Goal: Complete application form: Complete application form

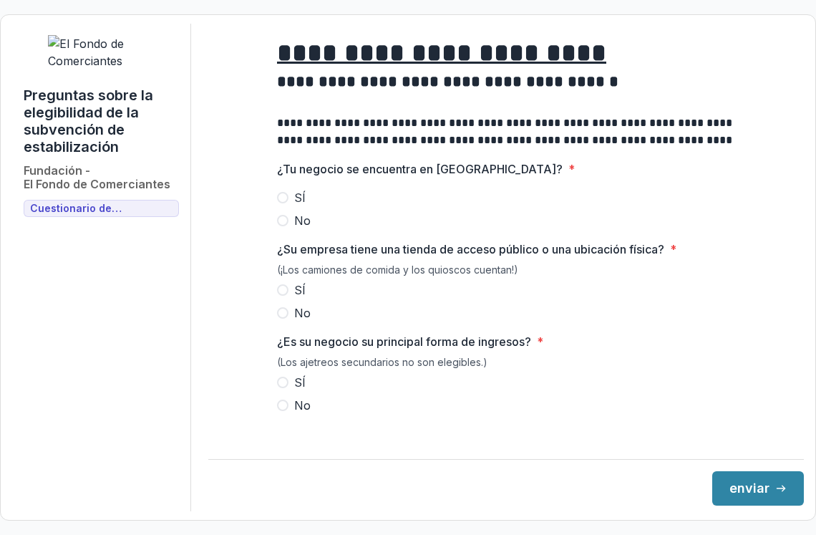
click at [283, 203] on span at bounding box center [282, 197] width 11 height 11
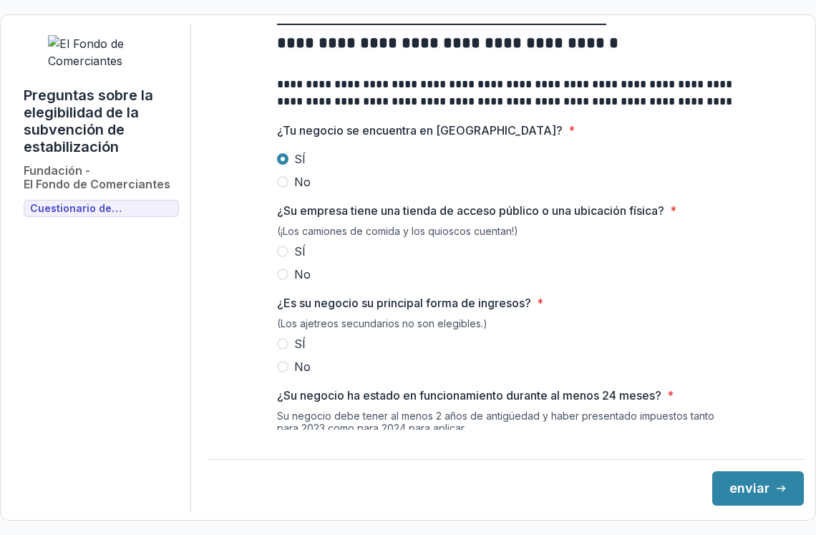
scroll to position [50, 0]
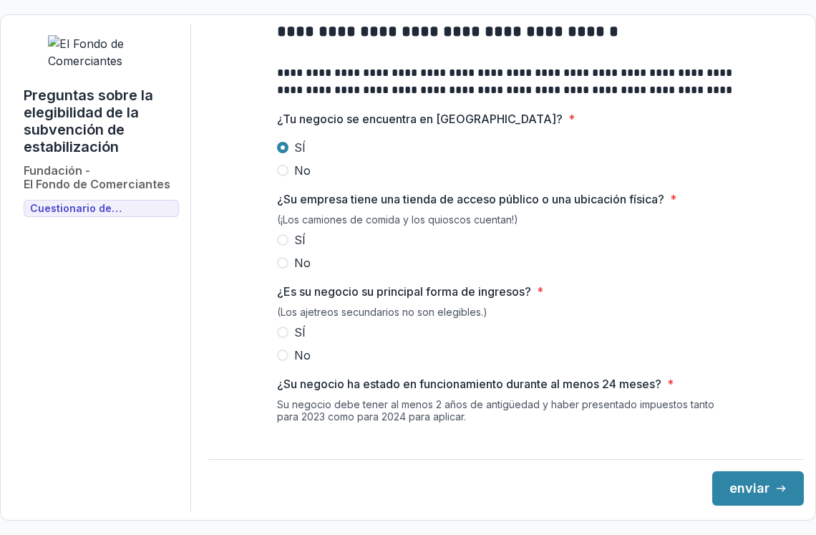
click at [282, 245] on span at bounding box center [282, 239] width 11 height 11
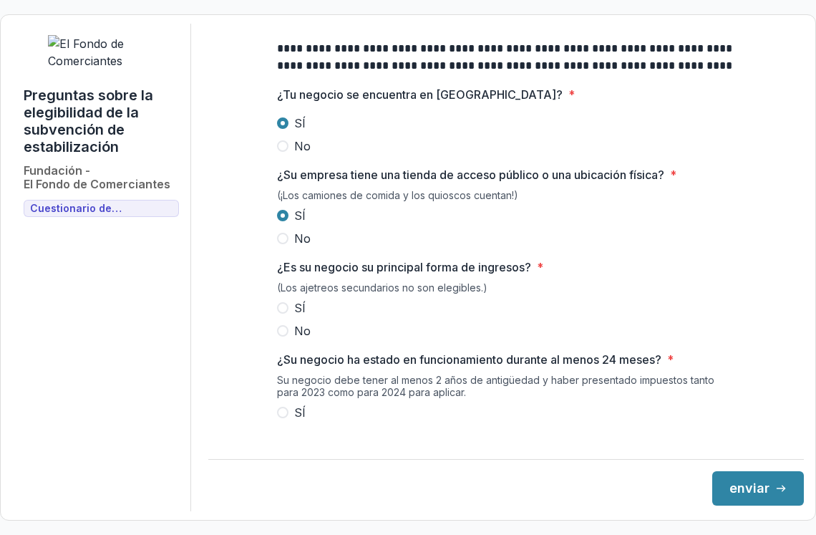
click at [283, 313] on span at bounding box center [282, 307] width 11 height 11
click at [277, 418] on span at bounding box center [282, 412] width 11 height 11
click at [775, 490] on icon "submit" at bounding box center [780, 487] width 11 height 11
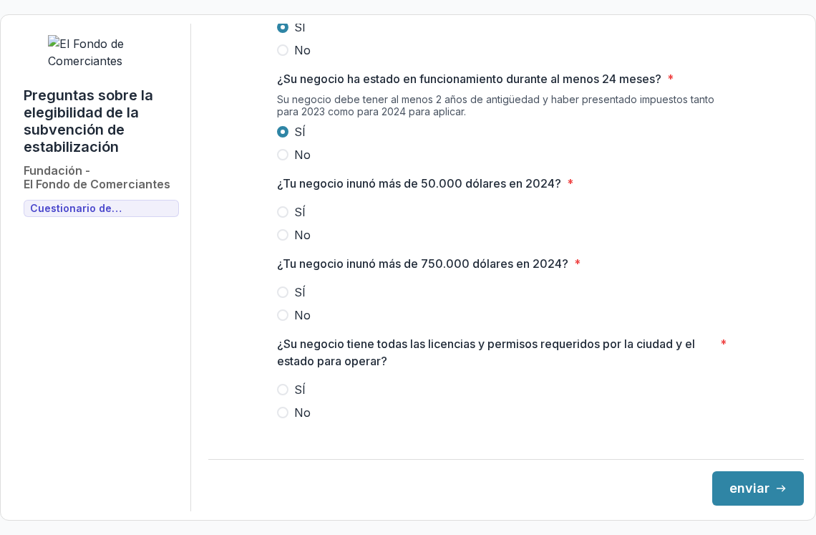
scroll to position [356, 0]
click at [281, 217] on span at bounding box center [282, 210] width 11 height 11
click at [284, 320] on span at bounding box center [282, 313] width 11 height 11
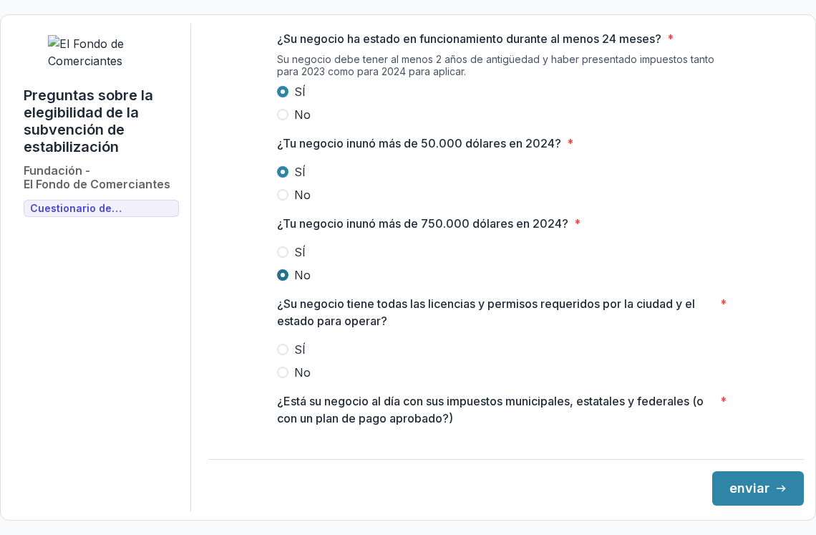
scroll to position [397, 0]
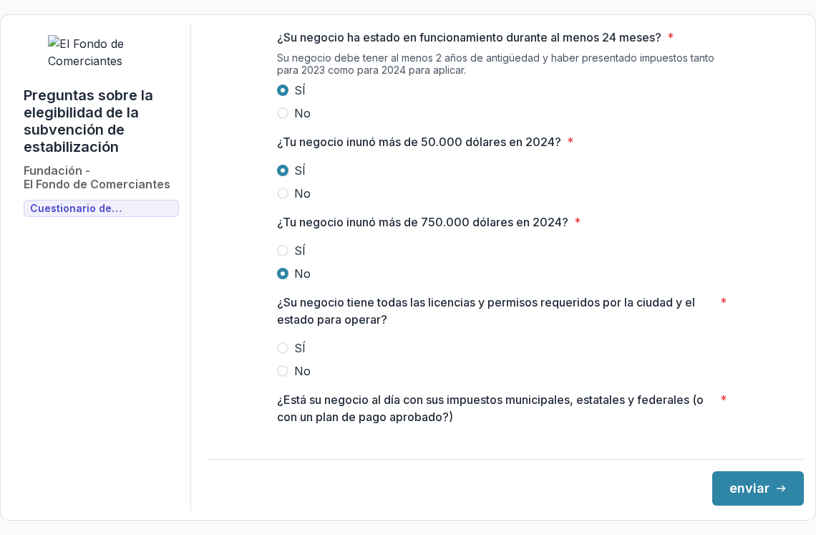
click at [279, 353] on span at bounding box center [282, 347] width 11 height 11
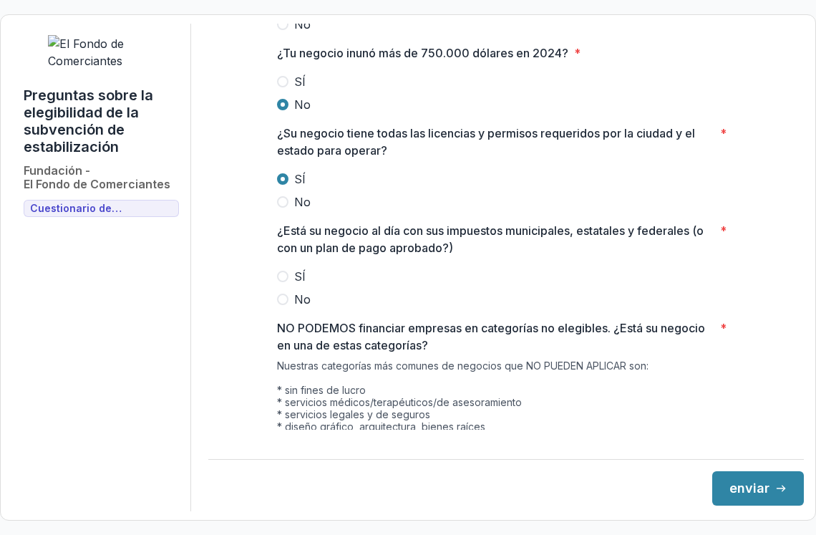
scroll to position [566, 0]
click at [283, 281] on span at bounding box center [282, 275] width 11 height 11
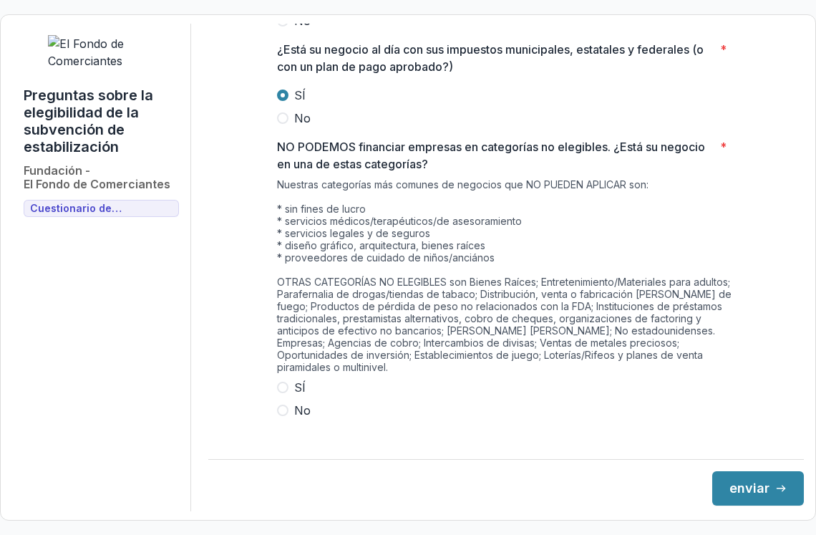
scroll to position [746, 0]
click at [283, 408] on span at bounding box center [282, 410] width 11 height 11
click at [729, 494] on button "enviar" at bounding box center [758, 488] width 92 height 34
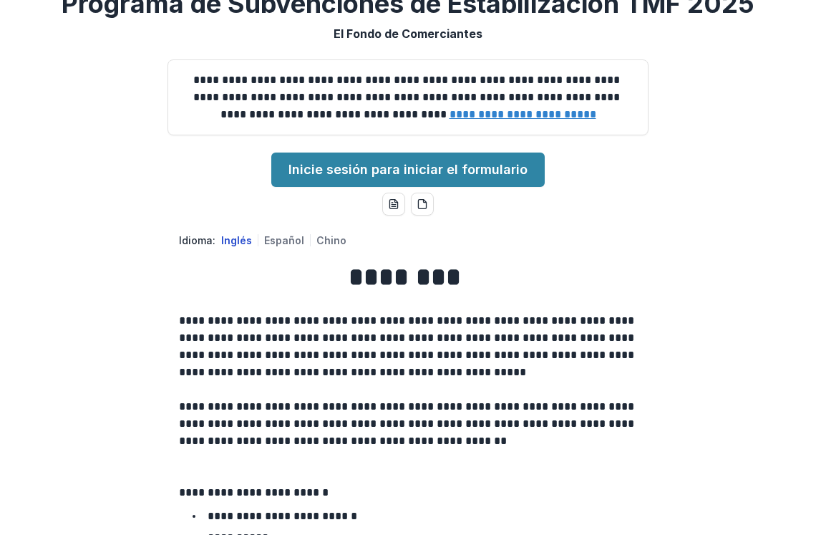
scroll to position [91, 0]
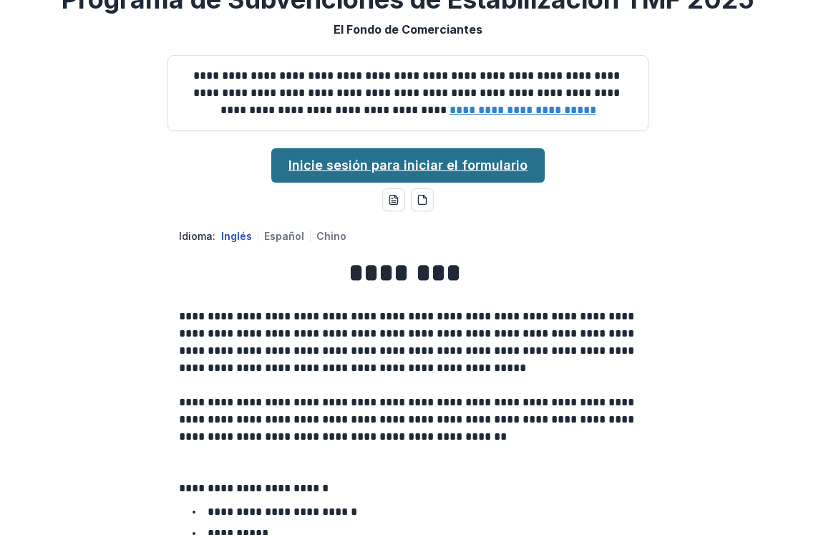
click at [373, 183] on link "Inicie sesión para iniciar el formulario" at bounding box center [407, 165] width 273 height 34
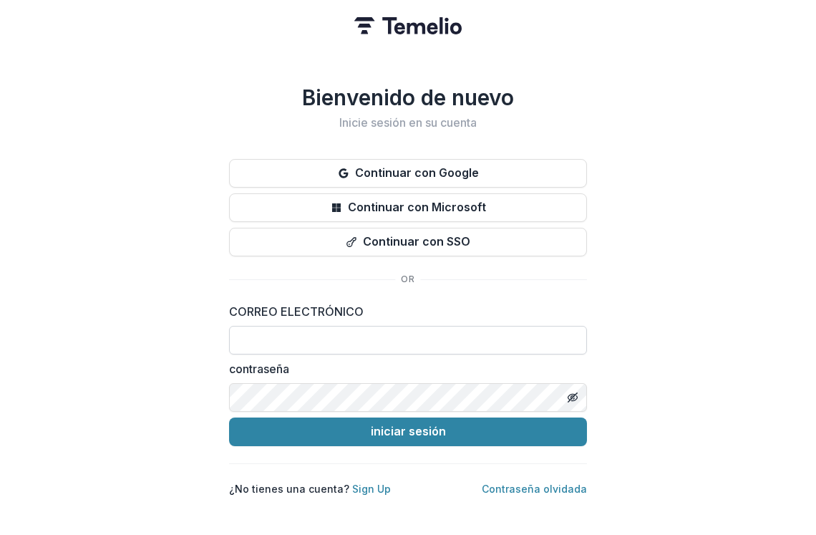
click at [379, 330] on input at bounding box center [408, 340] width 358 height 29
type input "**********"
click at [572, 392] on line "Alternar la visibilidad de la contraseña" at bounding box center [572, 396] width 9 height 9
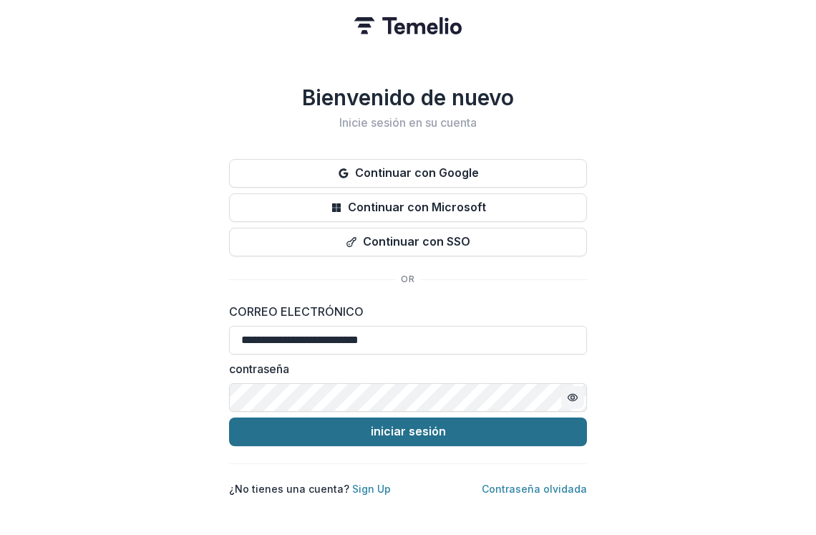
click at [453, 430] on button "iniciar sesión" at bounding box center [408, 431] width 358 height 29
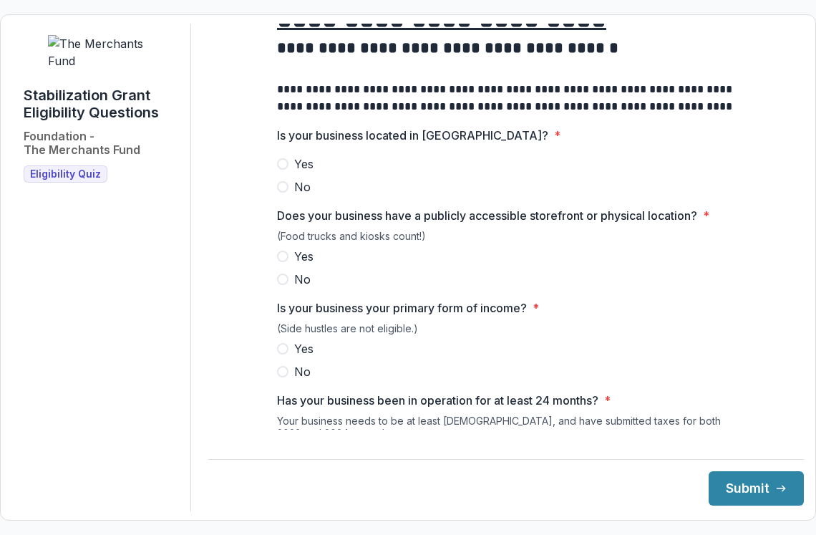
scroll to position [40, 0]
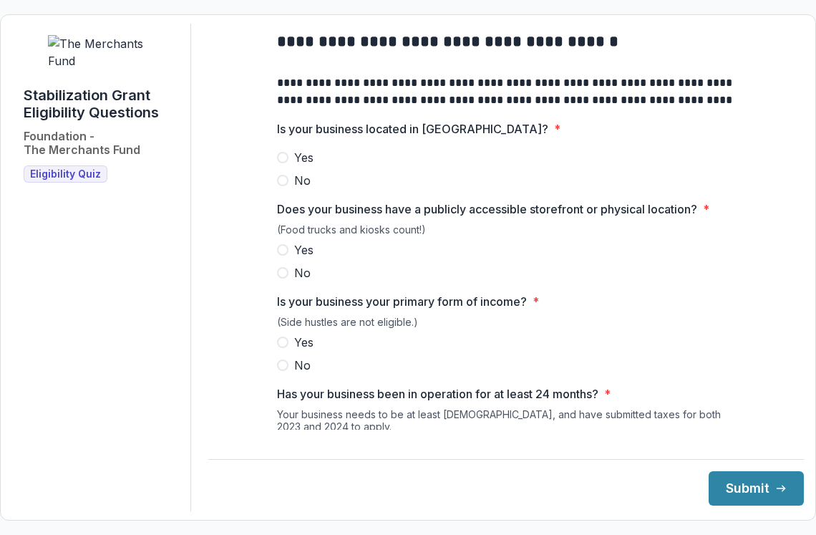
click at [278, 163] on span at bounding box center [282, 157] width 11 height 11
click at [281, 256] on span at bounding box center [282, 249] width 11 height 11
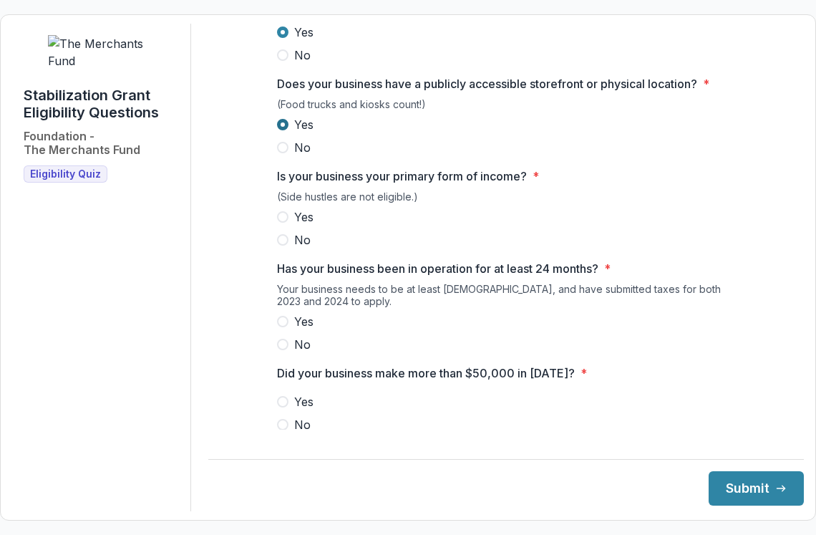
scroll to position [167, 0]
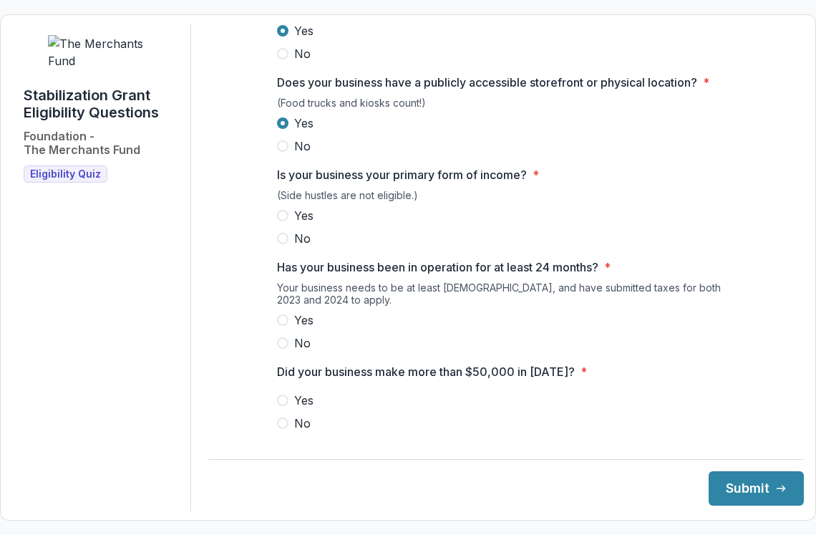
click at [283, 221] on span at bounding box center [282, 215] width 11 height 11
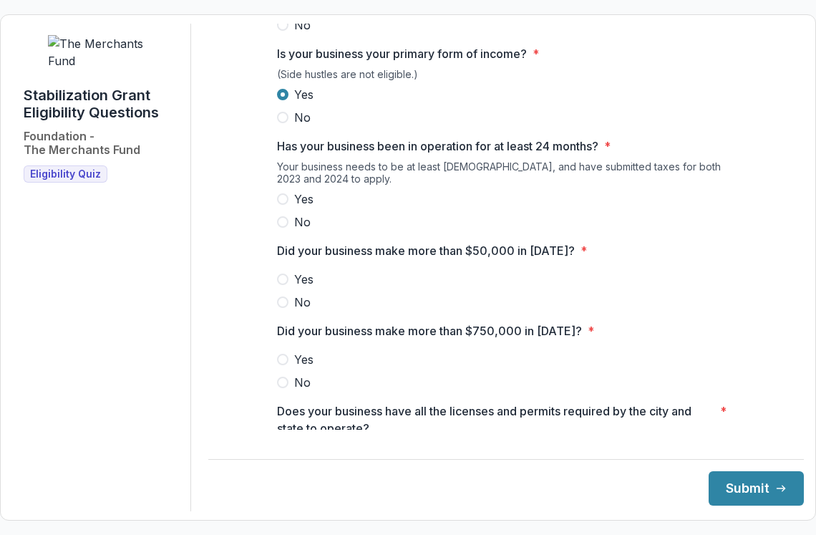
scroll to position [291, 0]
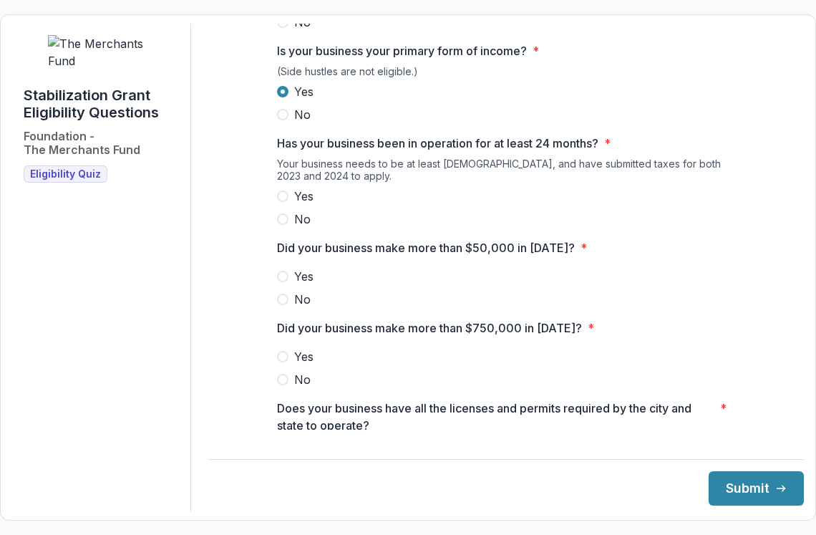
click at [282, 200] on label "Yes" at bounding box center [506, 196] width 458 height 17
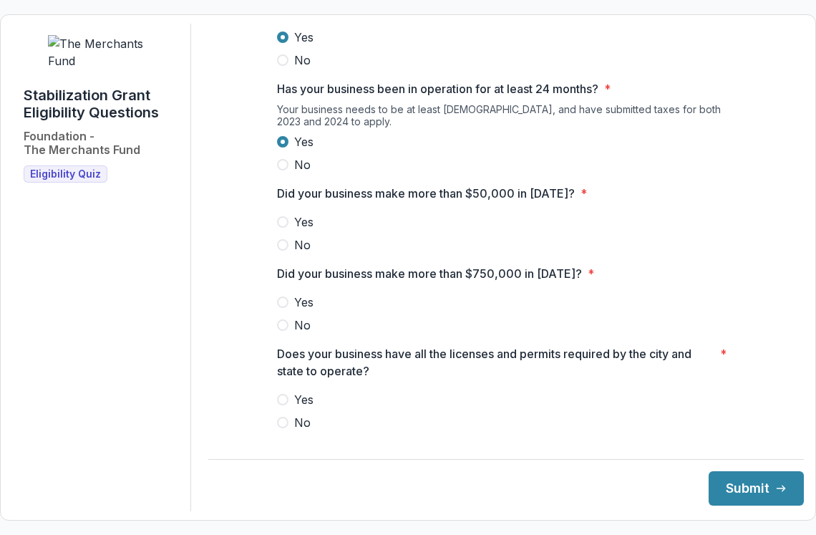
scroll to position [346, 0]
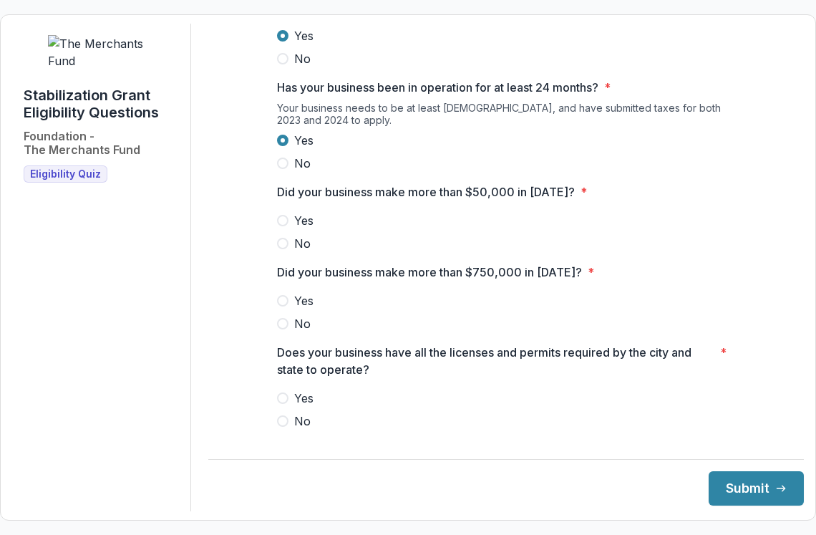
click at [282, 226] on span at bounding box center [282, 220] width 11 height 11
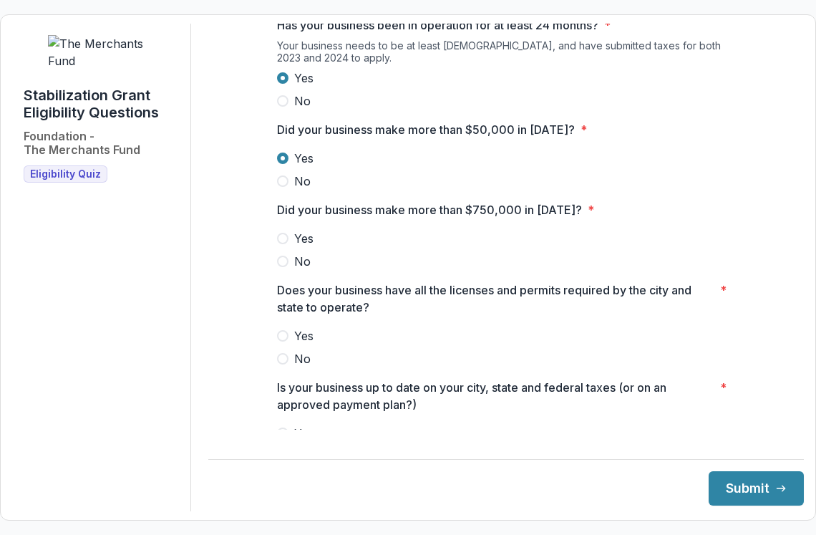
click at [282, 267] on span at bounding box center [282, 261] width 11 height 11
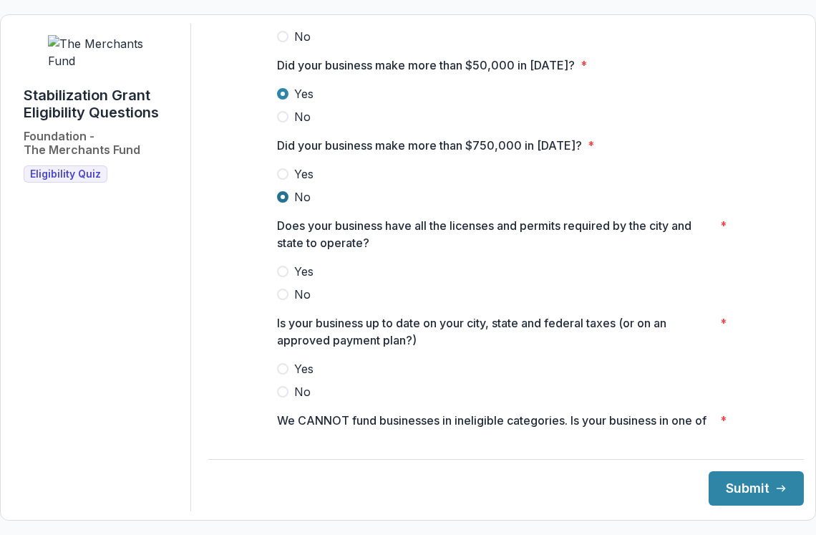
scroll to position [490, 0]
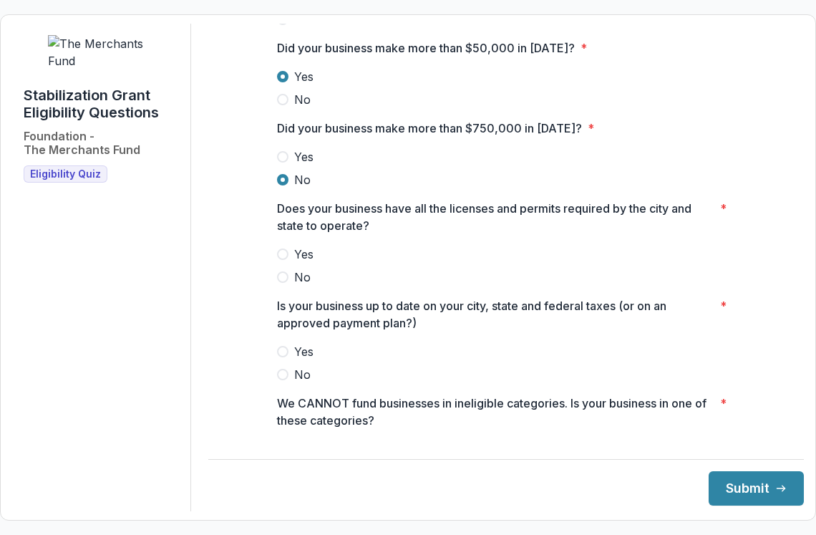
click at [283, 260] on span at bounding box center [282, 253] width 11 height 11
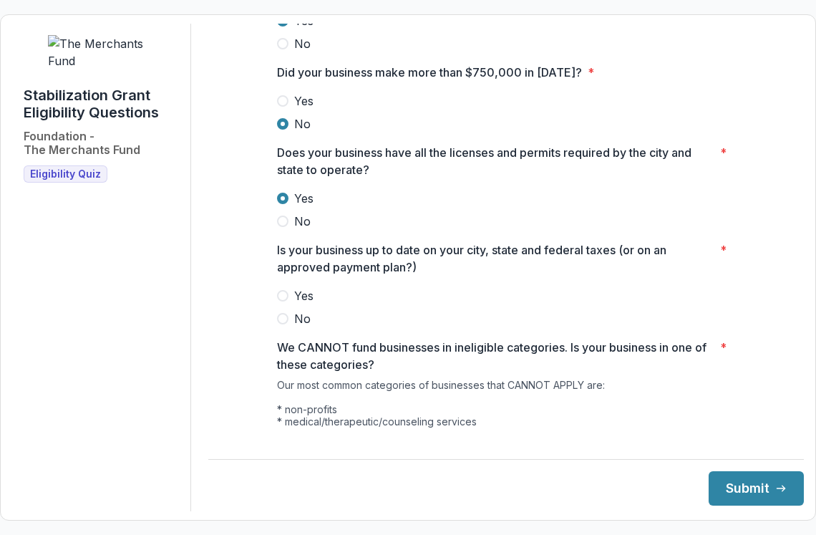
scroll to position [555, 0]
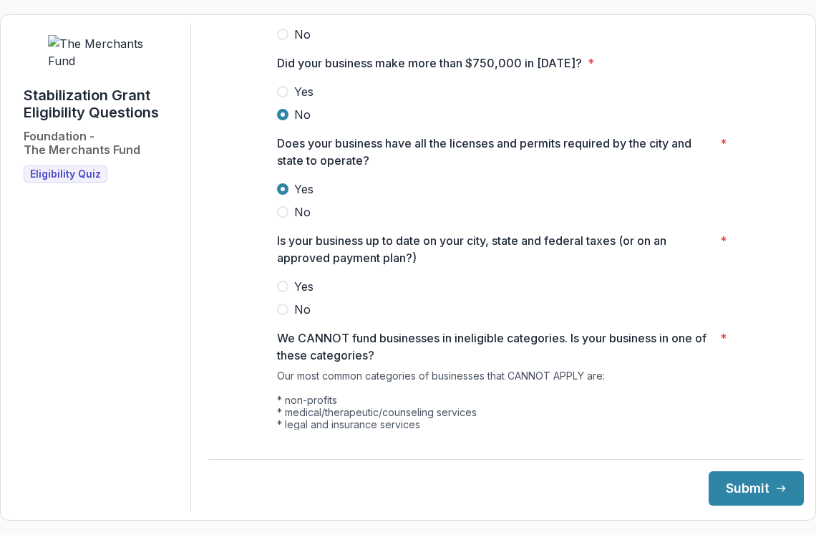
click at [282, 292] on span at bounding box center [282, 286] width 11 height 11
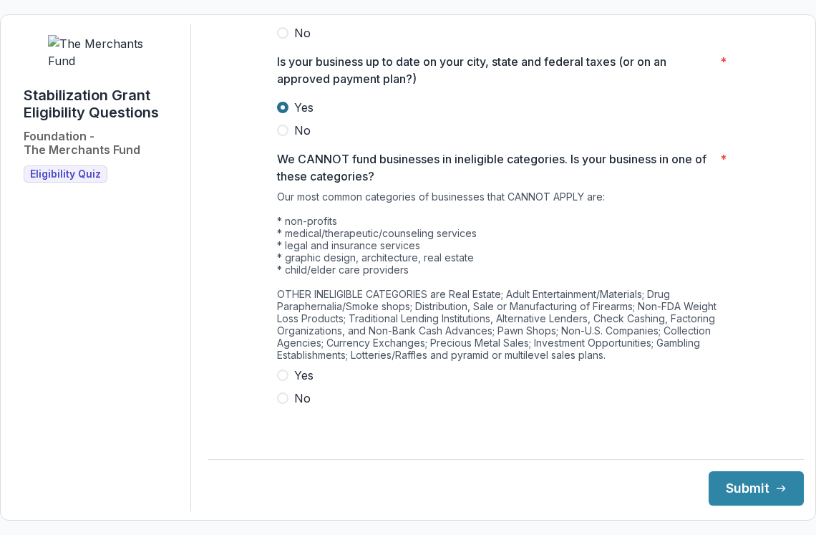
scroll to position [734, 0]
click at [281, 404] on span at bounding box center [282, 398] width 11 height 11
click at [732, 492] on button "Submit" at bounding box center [756, 488] width 95 height 34
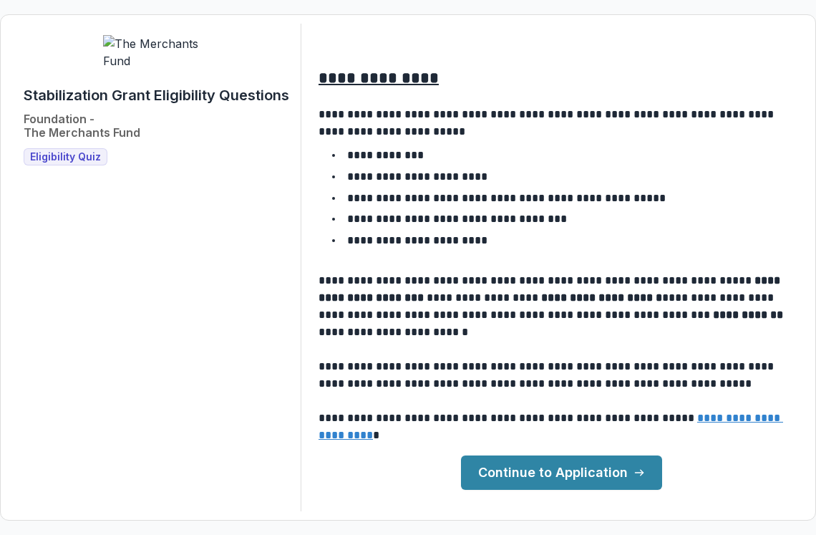
click at [611, 470] on link "Continue to Application" at bounding box center [561, 472] width 201 height 34
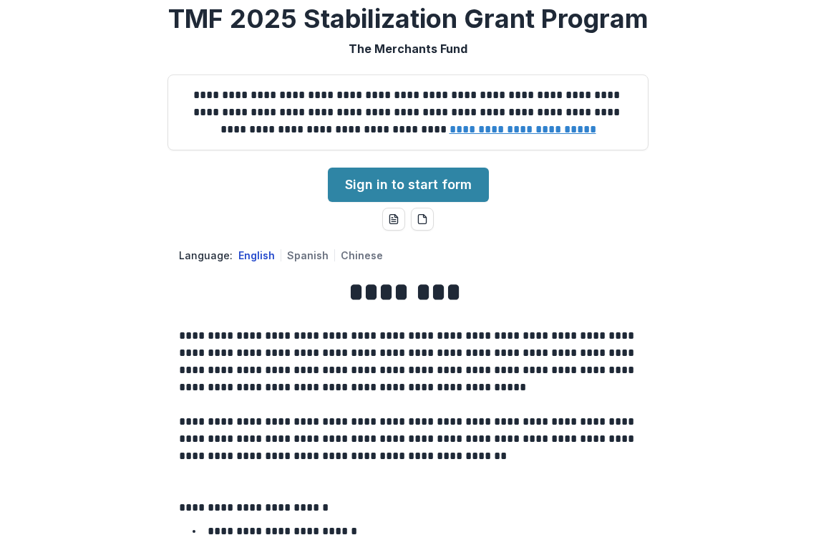
scroll to position [57, 0]
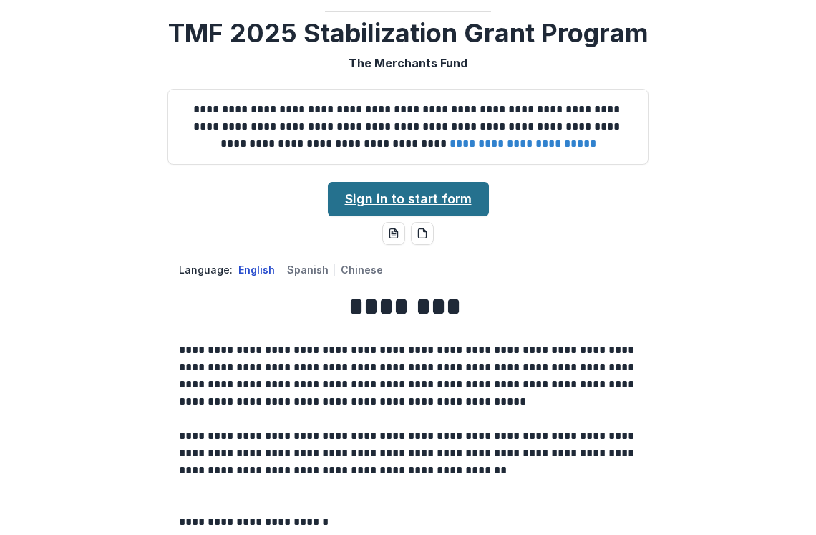
click at [438, 216] on link "Sign in to start form" at bounding box center [408, 199] width 161 height 34
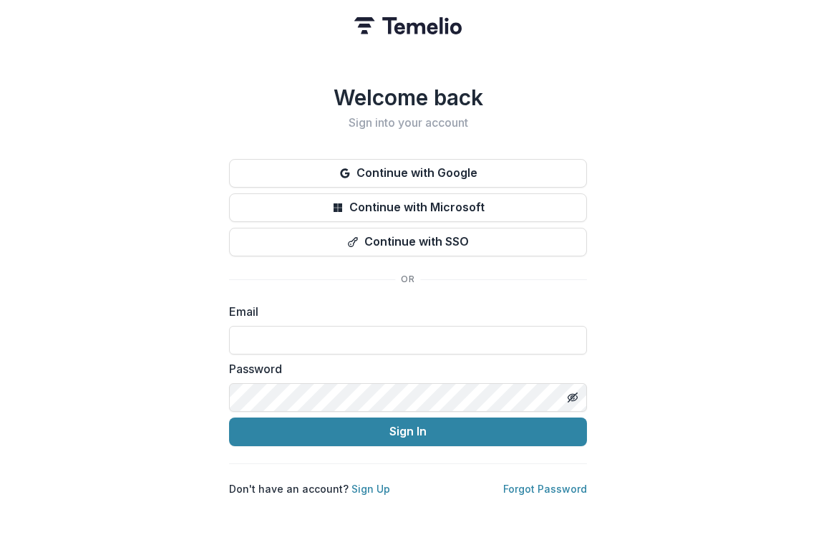
type input "**********"
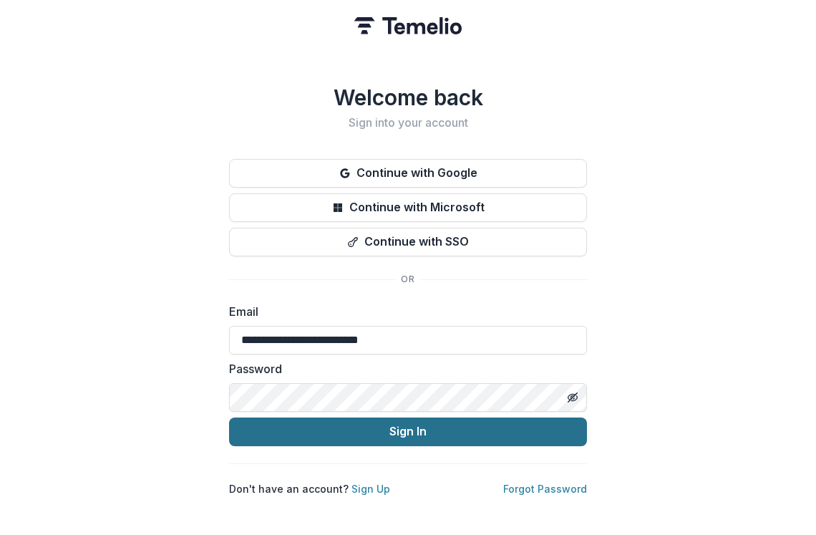
click at [389, 434] on button "Sign In" at bounding box center [408, 431] width 358 height 29
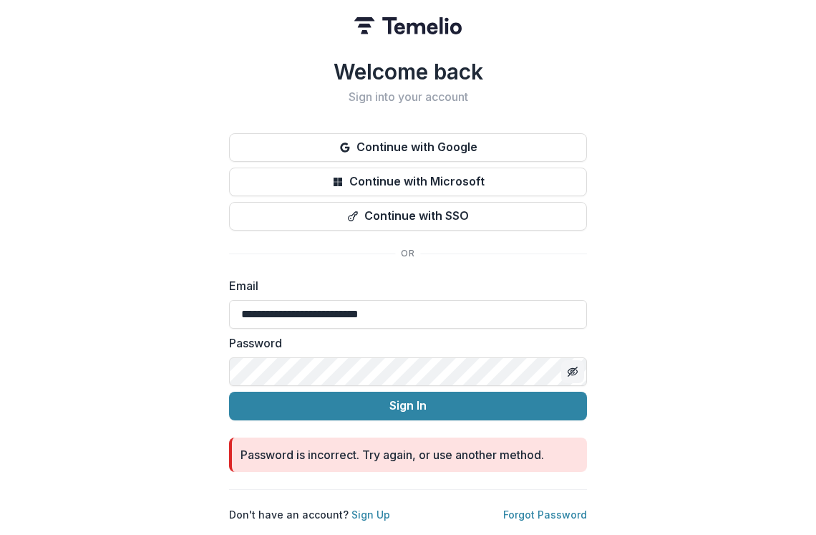
click at [576, 366] on icon "Toggle password visibility" at bounding box center [572, 371] width 11 height 11
click at [526, 512] on link "Forgot Password" at bounding box center [545, 514] width 84 height 12
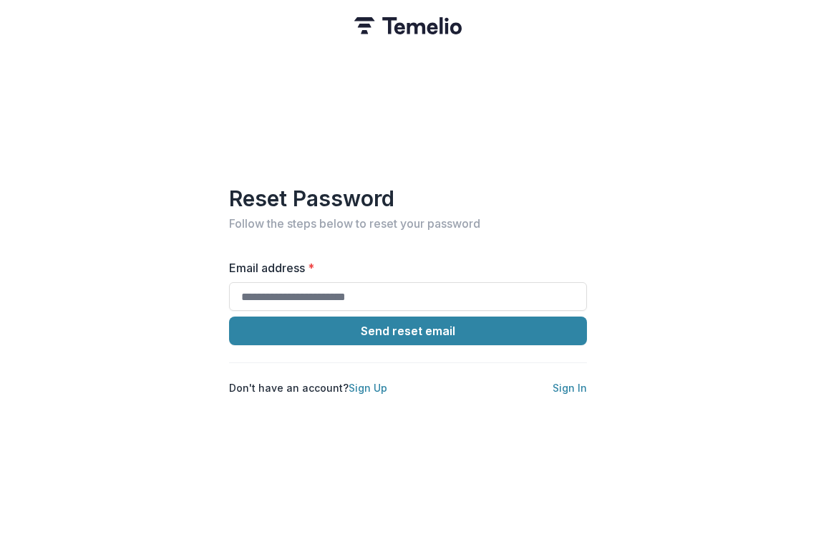
click at [502, 306] on form "Email address * Send reset email Don't have an account? Sign Up Sign In" at bounding box center [408, 327] width 358 height 136
click at [492, 287] on input "Email address *" at bounding box center [408, 296] width 358 height 29
type input "**********"
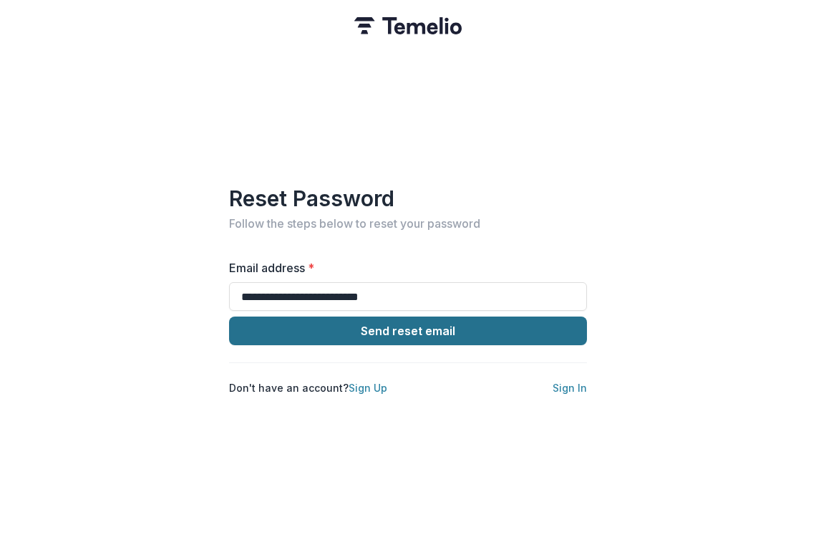
click at [388, 326] on button "Send reset email" at bounding box center [408, 330] width 358 height 29
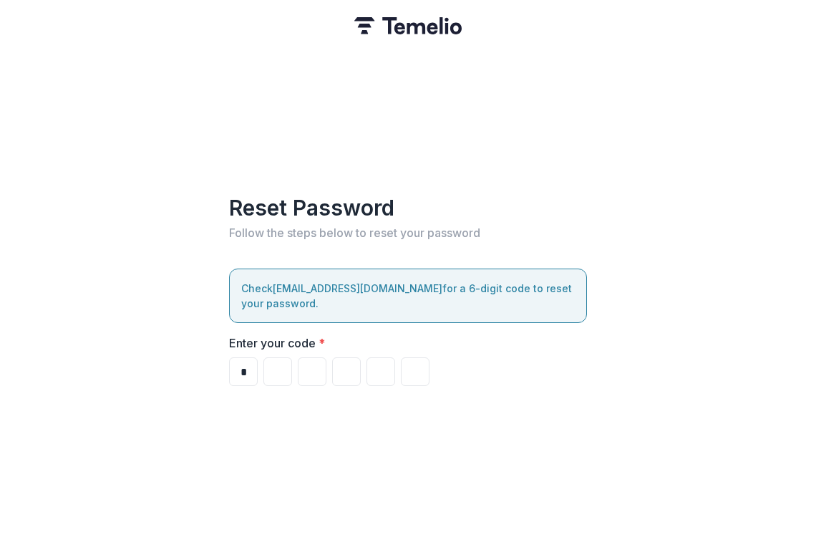
type input "*"
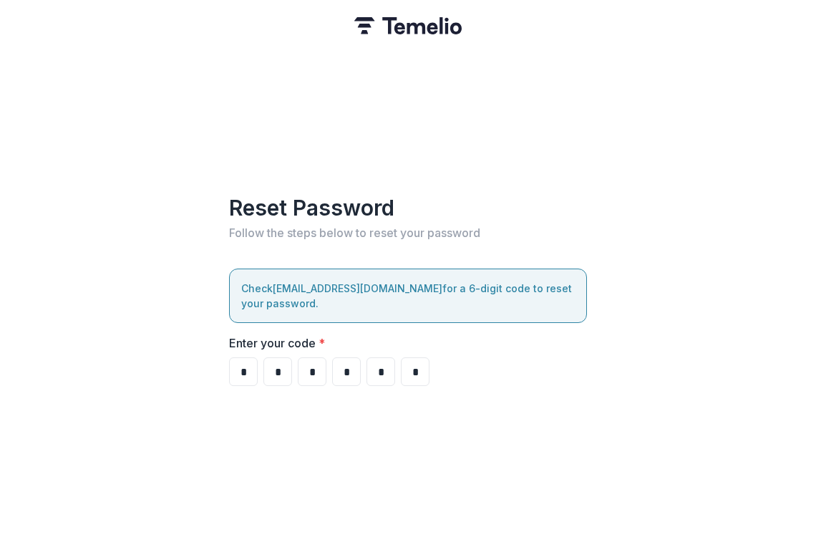
type input "*"
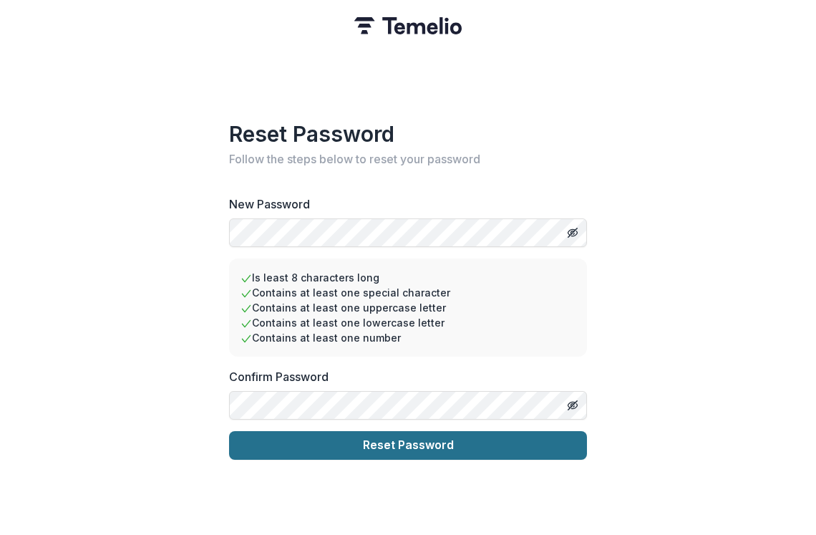
click at [442, 439] on button "Reset Password" at bounding box center [408, 445] width 358 height 29
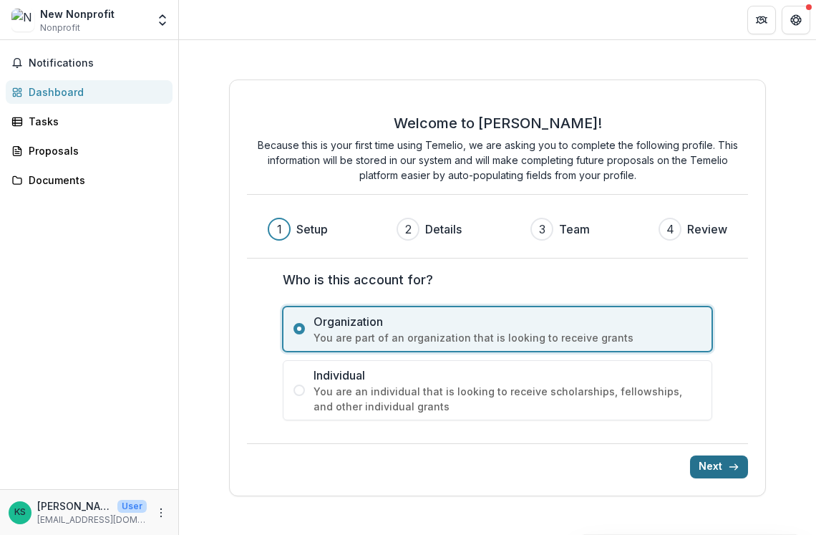
click at [718, 465] on button "Next" at bounding box center [719, 466] width 58 height 23
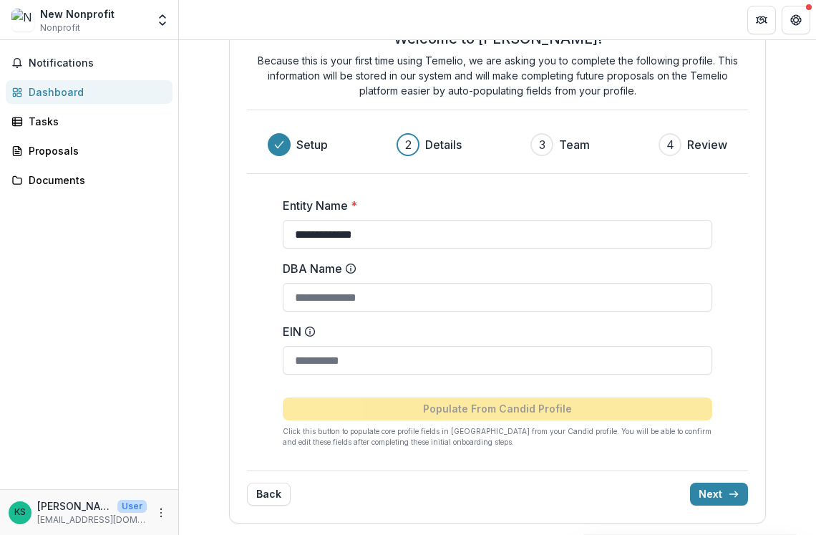
scroll to position [57, 0]
click at [493, 234] on input "**********" at bounding box center [497, 234] width 429 height 29
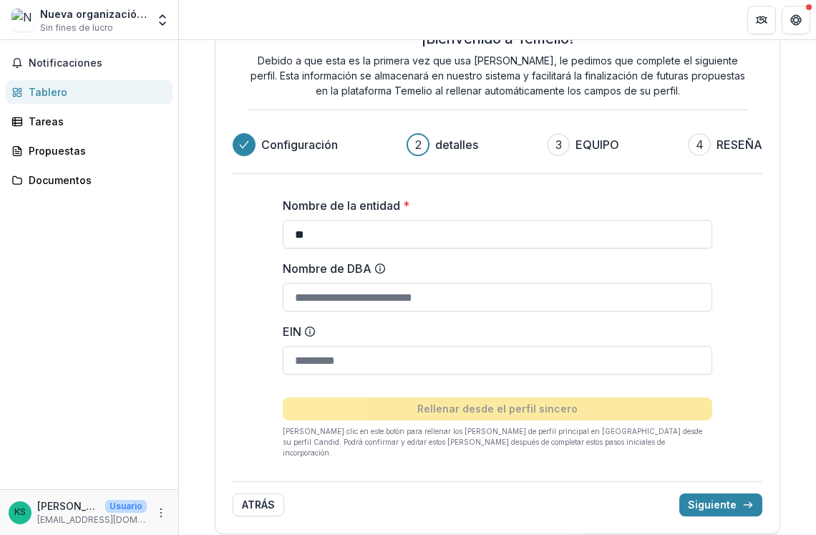
type input "*"
type input "**********"
click at [460, 291] on input "Nombre de DBA" at bounding box center [497, 297] width 429 height 29
click at [427, 364] on input "EIN" at bounding box center [497, 360] width 429 height 29
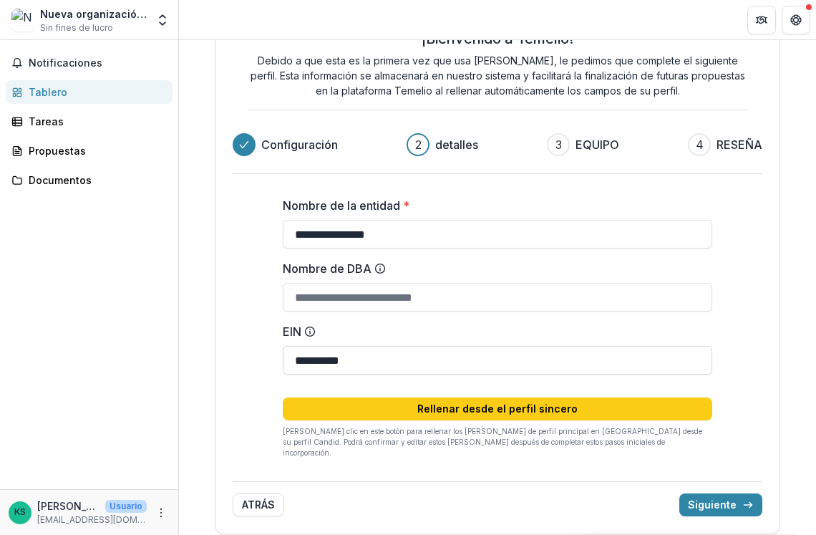
click at [442, 359] on input "**********" at bounding box center [497, 360] width 429 height 29
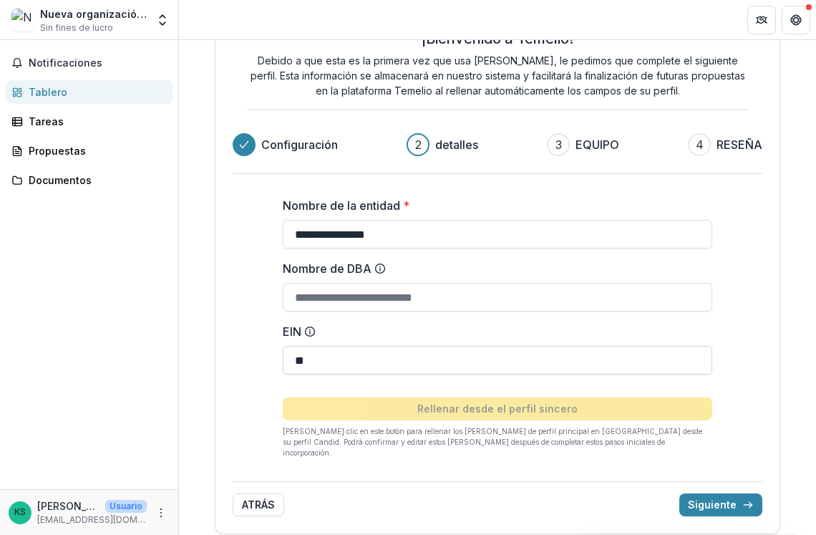
type input "*"
click at [461, 361] on input "*****" at bounding box center [497, 360] width 429 height 29
type input "*"
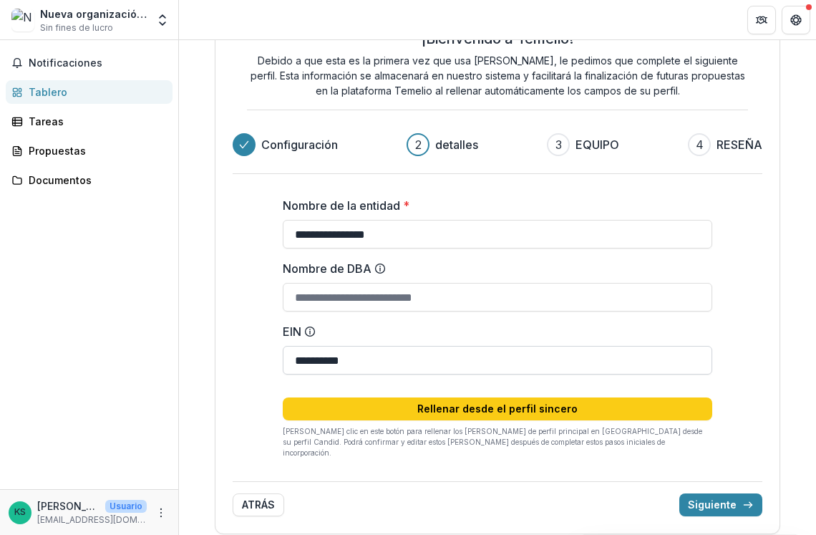
click at [361, 360] on input "**********" at bounding box center [497, 360] width 429 height 29
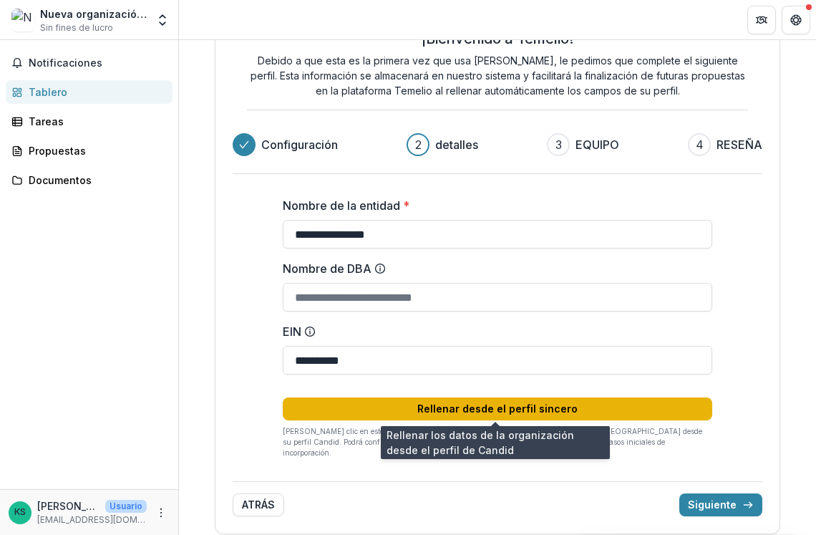
type input "**********"
click at [447, 407] on button "Rellenar desde el perfil sincero" at bounding box center [497, 408] width 429 height 23
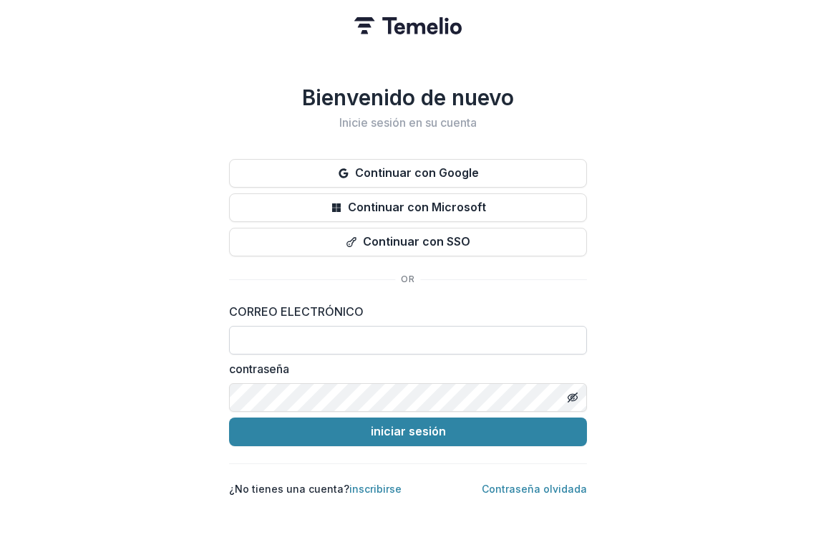
click at [316, 338] on input at bounding box center [408, 340] width 358 height 29
type input "**********"
click at [575, 392] on line "Alternar la visibilidad de la contraseña" at bounding box center [572, 396] width 9 height 9
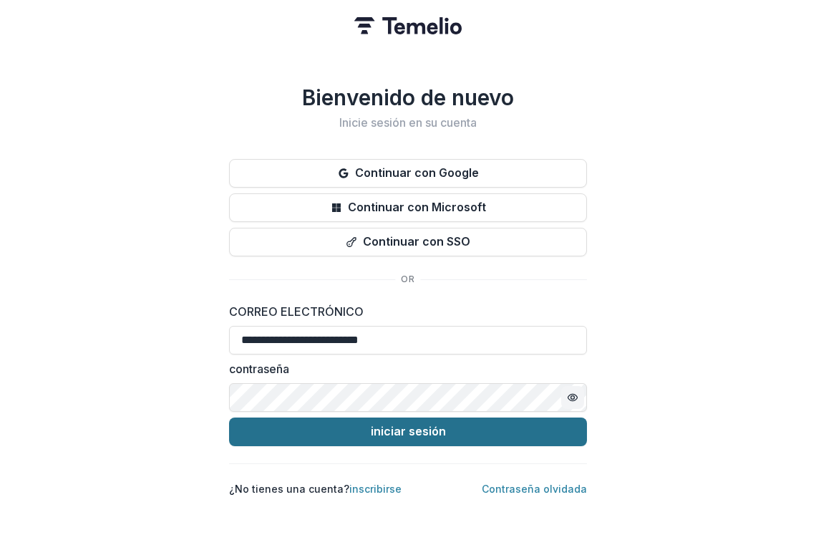
click at [471, 426] on button "iniciar sesión" at bounding box center [408, 431] width 358 height 29
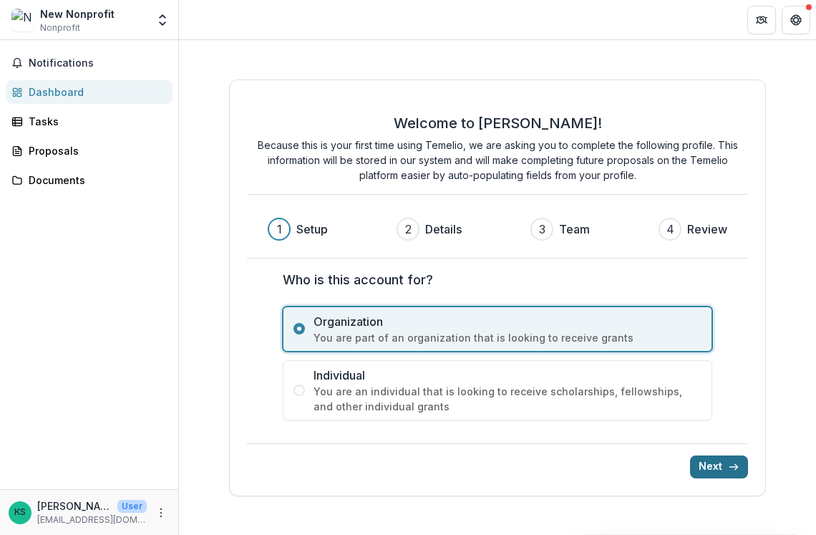
click at [726, 464] on button "Next" at bounding box center [719, 466] width 58 height 23
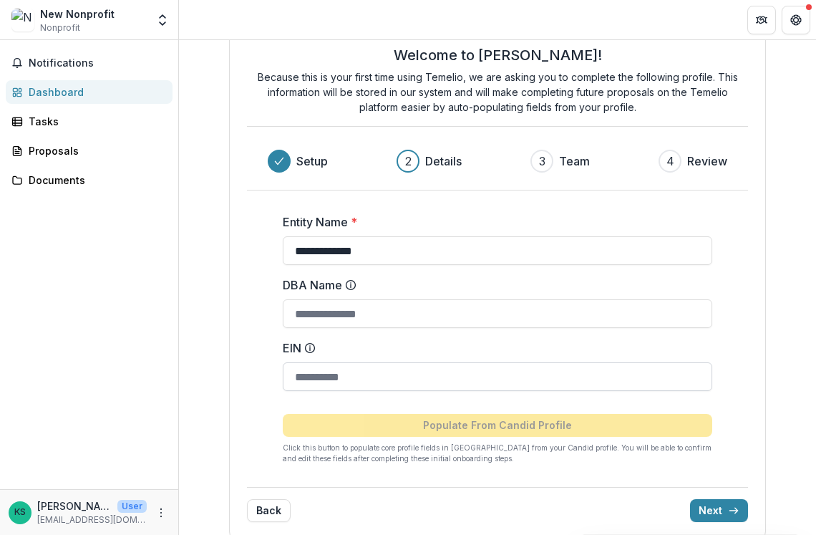
scroll to position [42, 0]
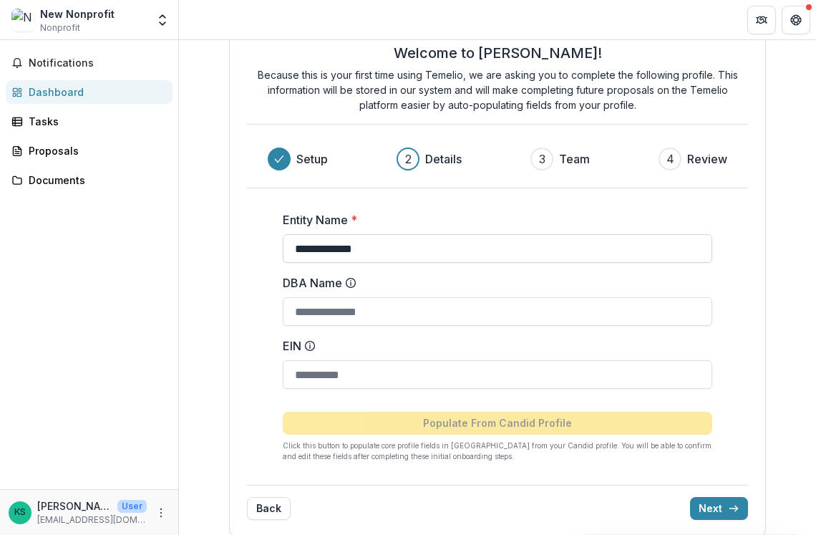
click at [663, 255] on input "**********" at bounding box center [497, 248] width 429 height 29
type input "*"
type input "**********"
click at [540, 302] on input "DBA Name" at bounding box center [497, 311] width 429 height 29
click at [532, 369] on input "EIN" at bounding box center [497, 374] width 429 height 29
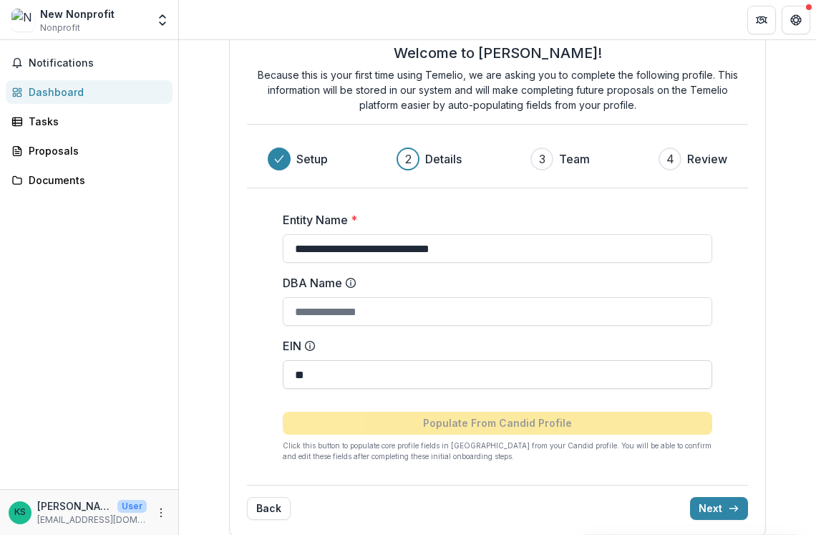
type input "*"
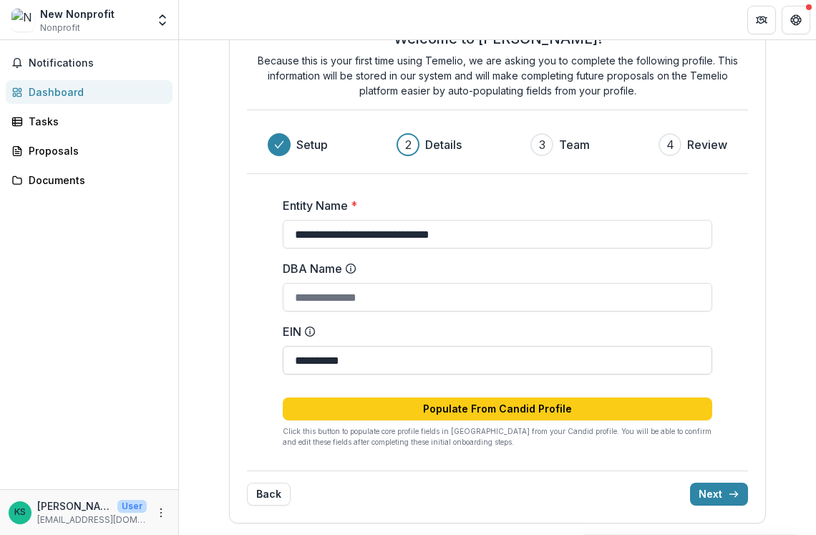
scroll to position [57, 0]
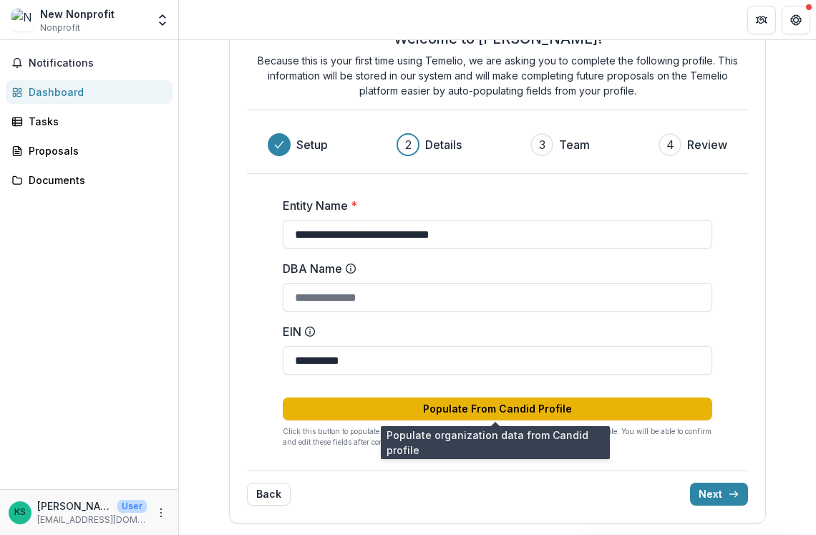
type input "**********"
click at [603, 414] on button "Populate From Candid Profile" at bounding box center [497, 408] width 429 height 23
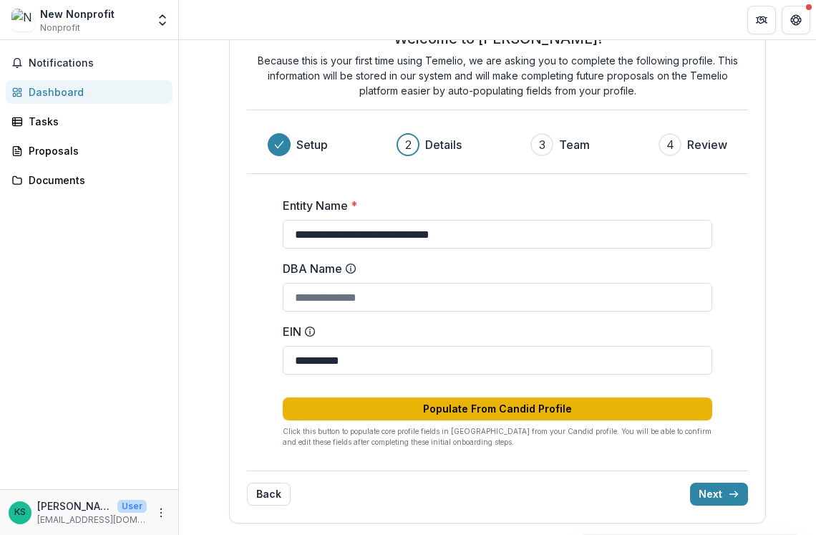
click at [557, 404] on button "Populate From Candid Profile" at bounding box center [497, 408] width 429 height 23
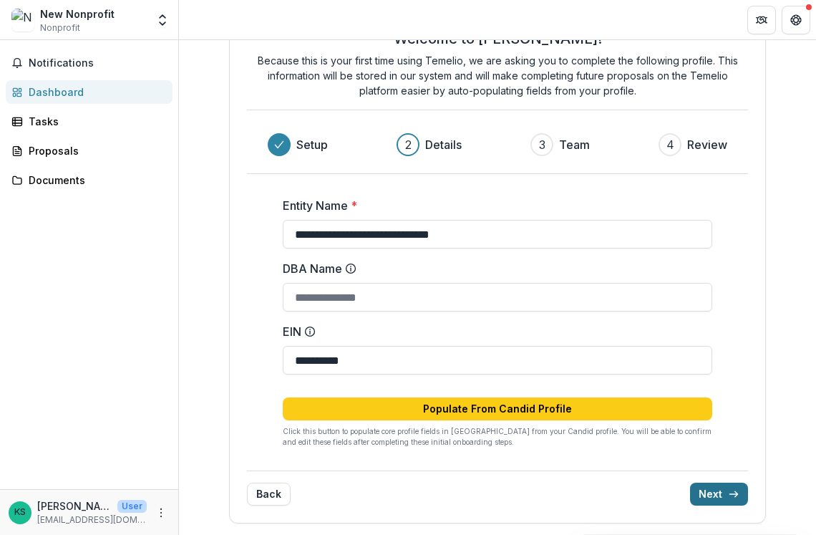
click at [728, 496] on icon "submit" at bounding box center [733, 493] width 11 height 11
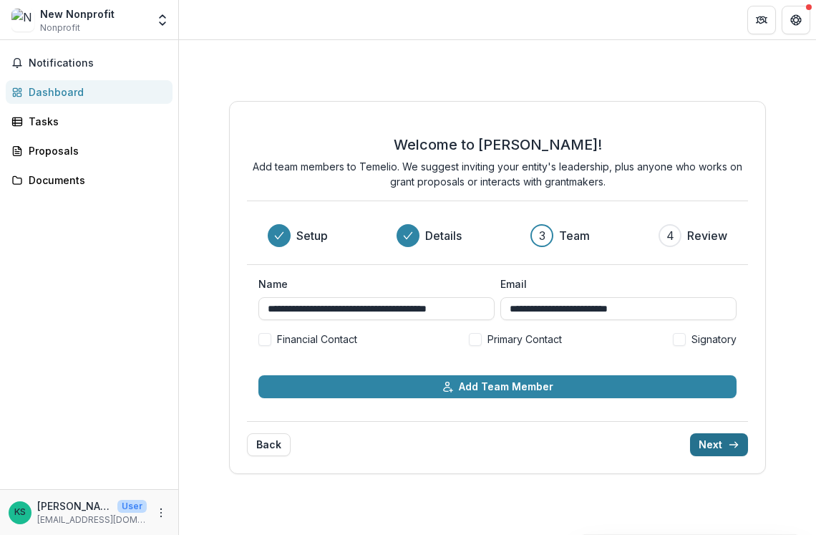
scroll to position [0, 0]
click at [478, 337] on span at bounding box center [475, 339] width 13 height 13
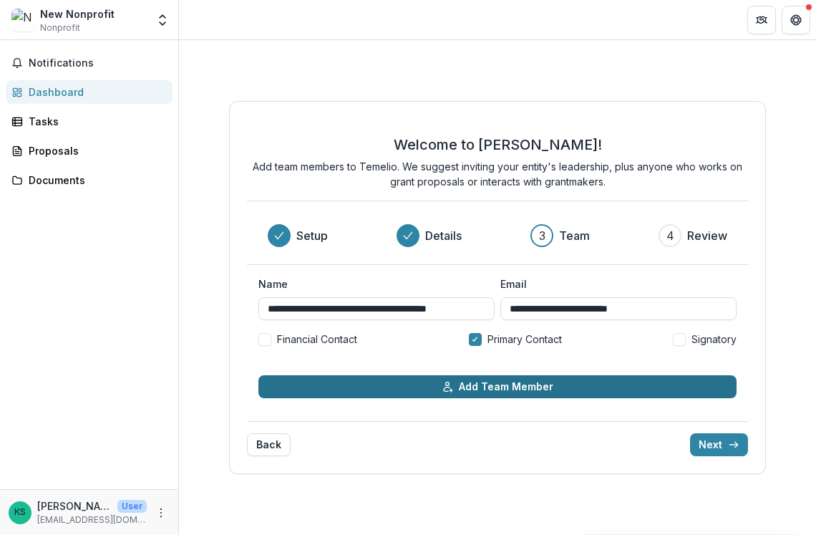
click at [620, 390] on button "Add Team Member" at bounding box center [497, 386] width 478 height 23
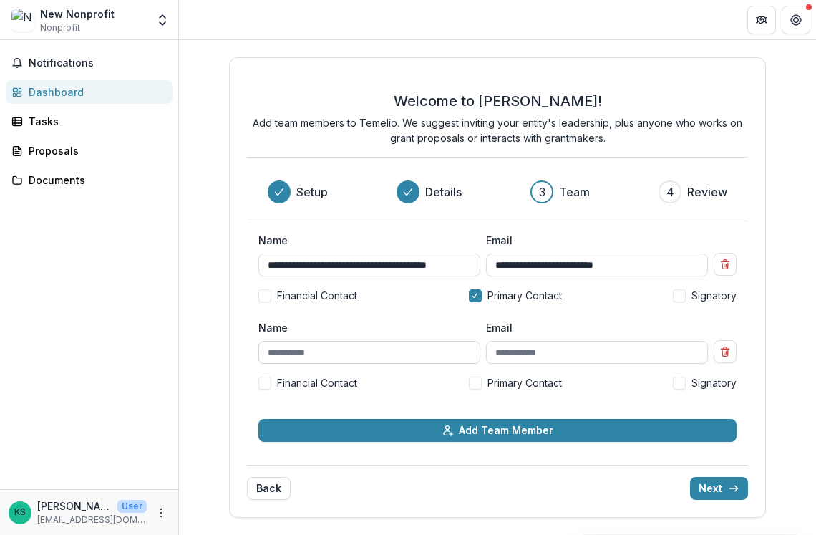
click at [433, 359] on input "Name" at bounding box center [369, 352] width 222 height 23
type input "******"
click at [621, 345] on input "Email" at bounding box center [597, 352] width 222 height 23
click at [729, 353] on icon "Remove team member" at bounding box center [724, 351] width 11 height 11
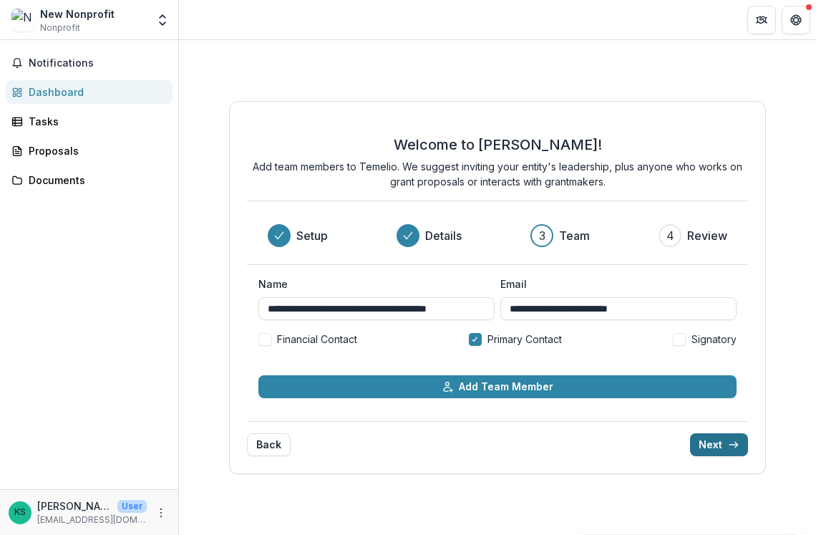
click at [721, 441] on button "Next" at bounding box center [719, 444] width 58 height 23
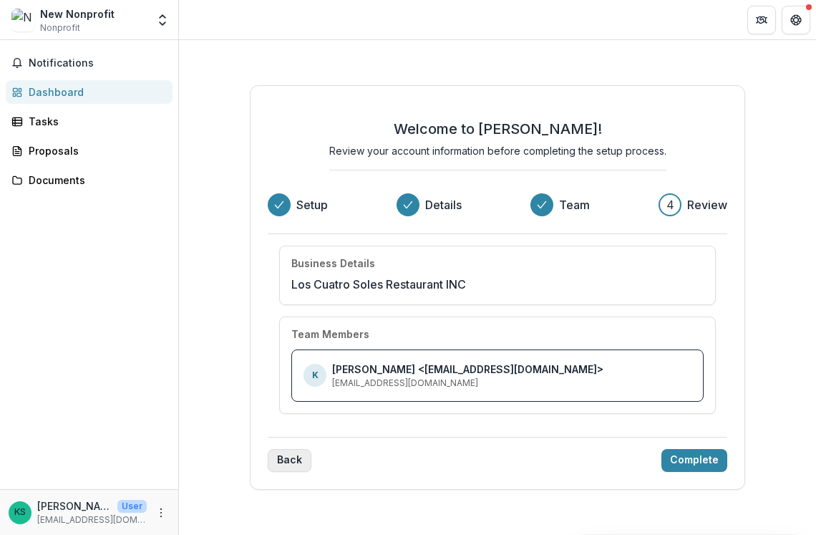
click at [297, 465] on button "Back" at bounding box center [290, 460] width 44 height 23
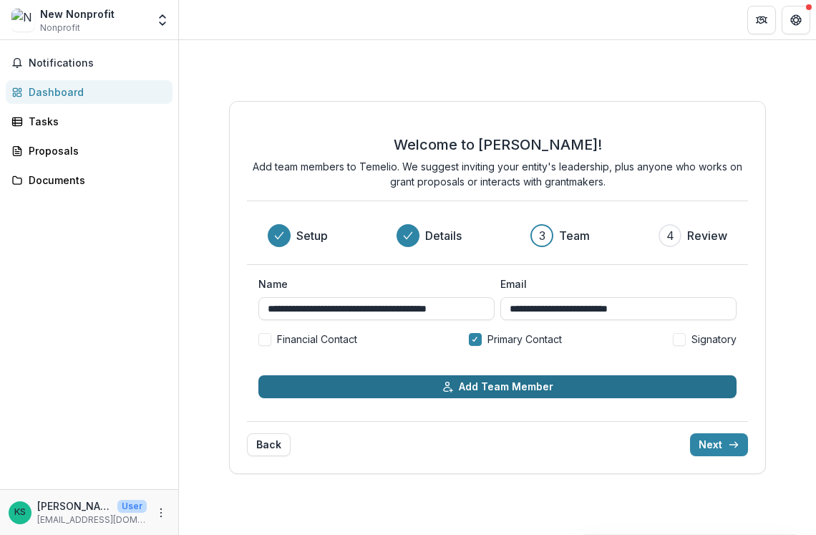
click at [379, 389] on button "Add Team Member" at bounding box center [497, 386] width 478 height 23
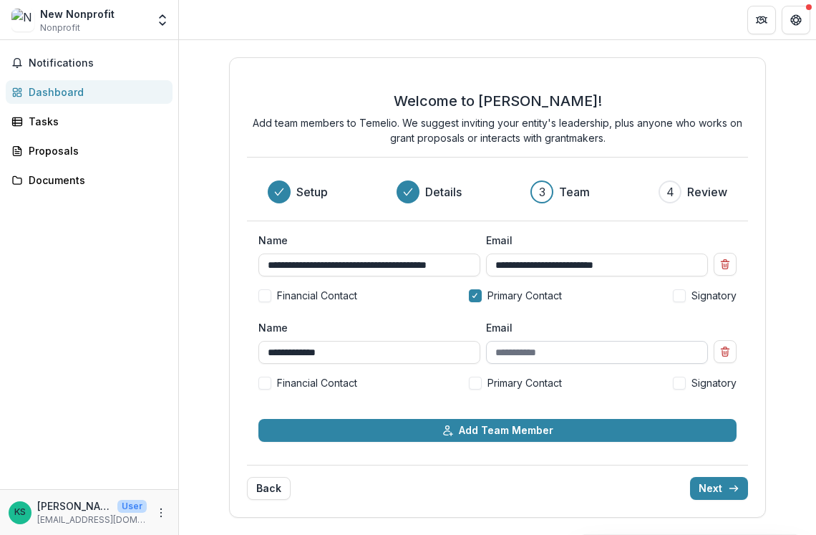
type input "**********"
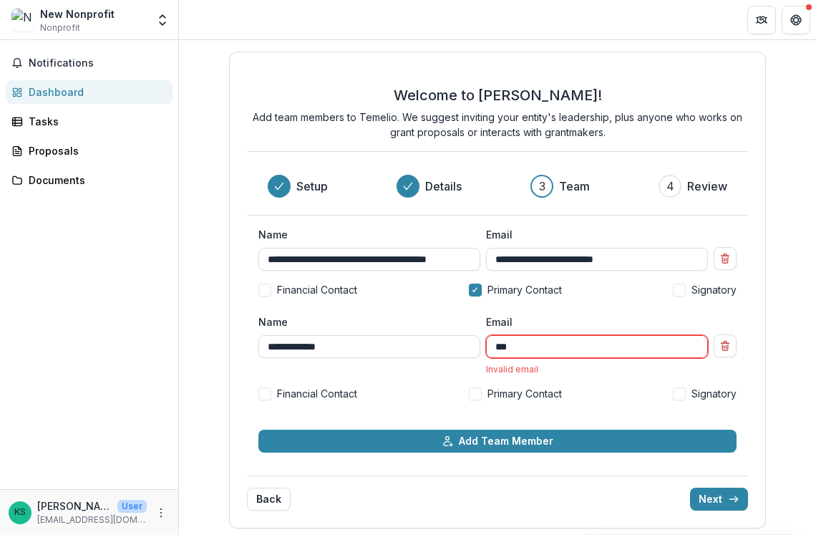
type input "**********"
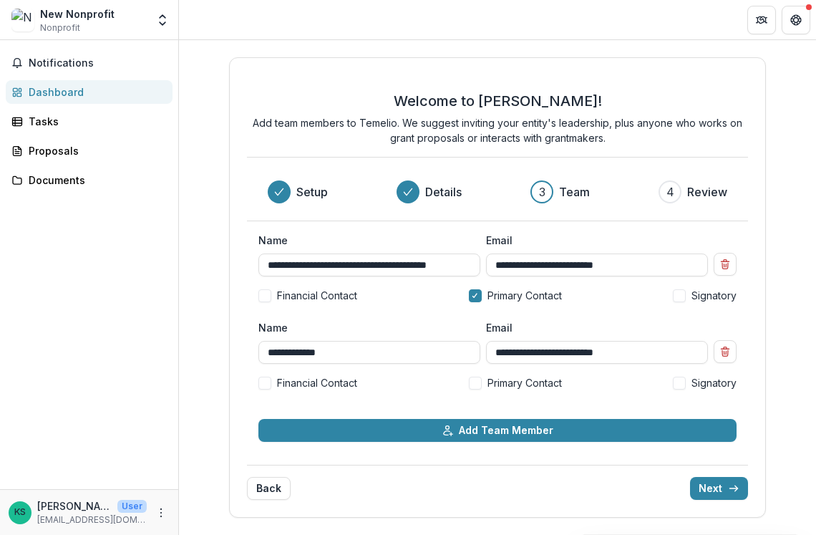
click at [476, 387] on span at bounding box center [475, 382] width 13 height 13
click at [477, 293] on span at bounding box center [475, 295] width 13 height 13
click at [683, 389] on label "Signatory" at bounding box center [705, 382] width 64 height 15
click at [727, 487] on button "Next" at bounding box center [719, 488] width 58 height 23
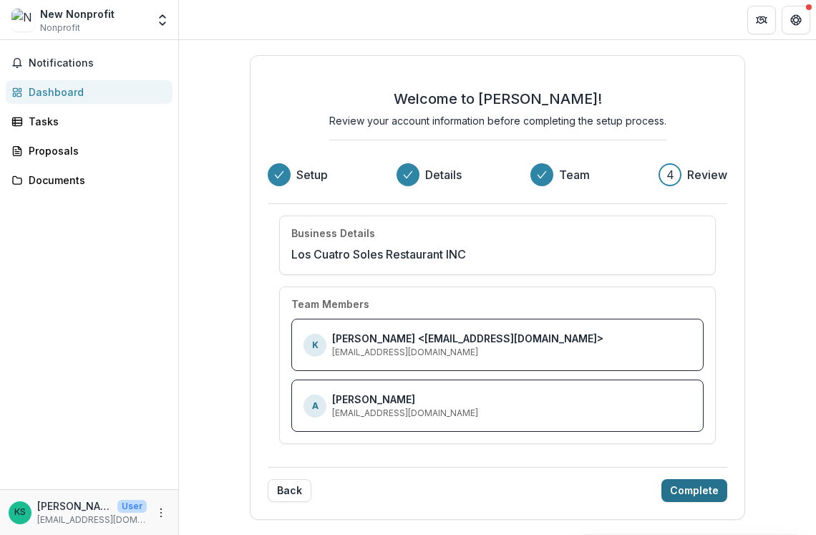
click at [706, 493] on button "Complete" at bounding box center [694, 490] width 66 height 23
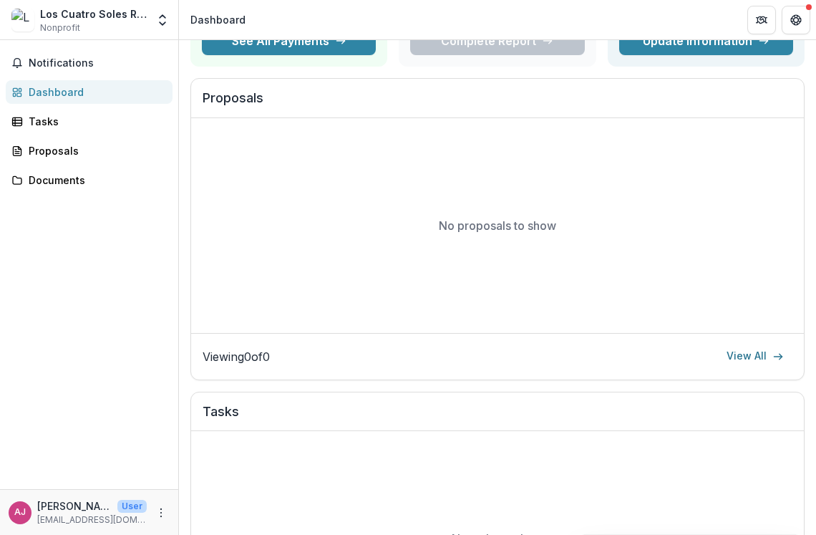
scroll to position [157, 0]
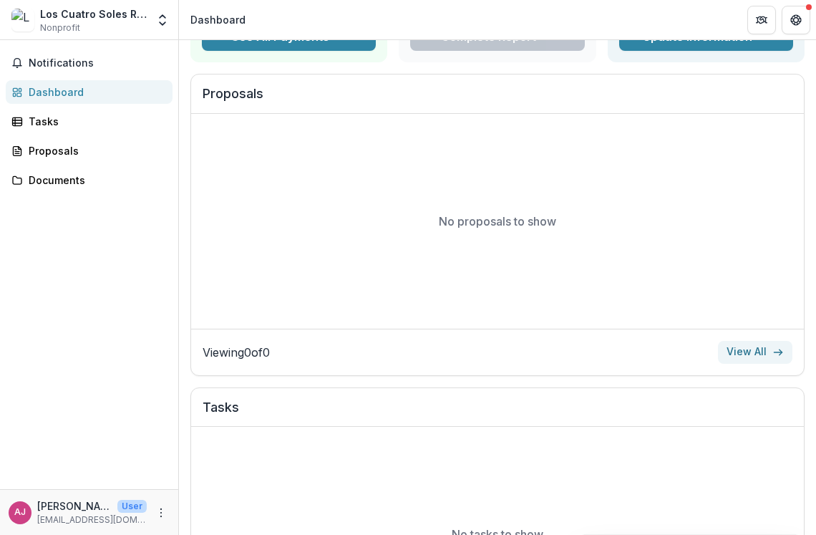
click at [758, 364] on link "View All" at bounding box center [755, 352] width 74 height 23
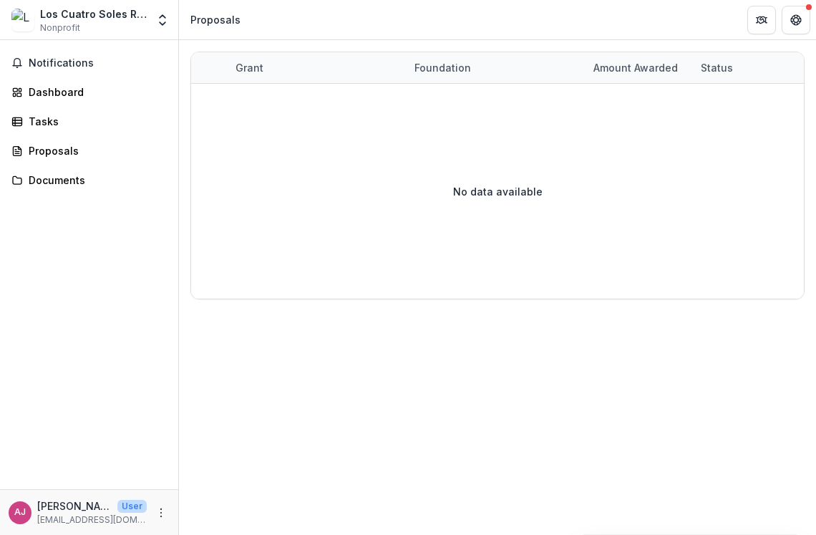
drag, startPoint x: 262, startPoint y: 15, endPoint x: 327, endPoint y: 31, distance: 67.0
click at [327, 31] on header "Proposals" at bounding box center [497, 19] width 637 height 39
click at [84, 63] on span "Notifications" at bounding box center [98, 63] width 138 height 12
click at [78, 97] on div "Dashboard" at bounding box center [95, 91] width 132 height 15
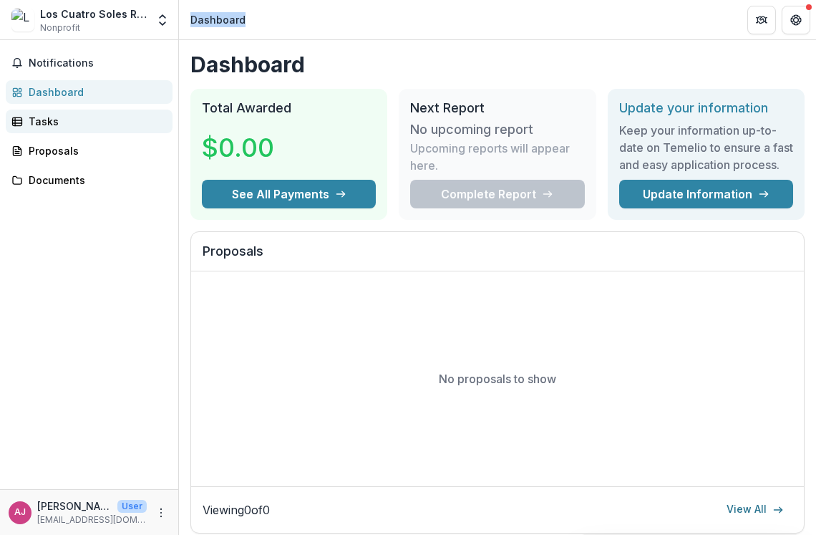
click at [90, 125] on div "Tasks" at bounding box center [95, 121] width 132 height 15
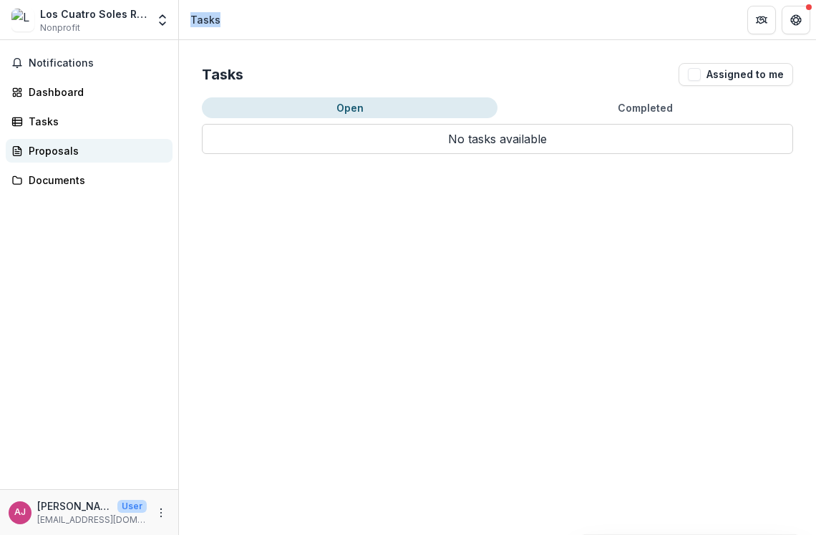
click at [91, 144] on div "Proposals" at bounding box center [95, 150] width 132 height 15
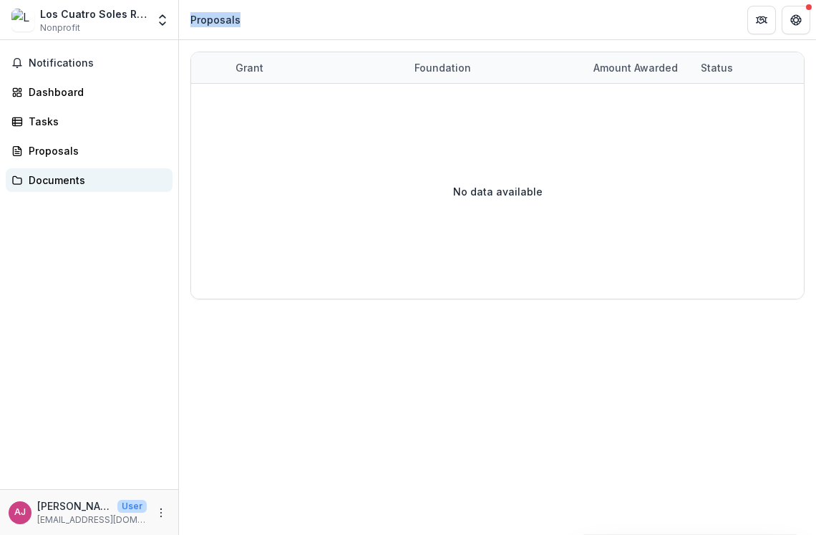
click at [67, 185] on div "Documents" at bounding box center [95, 179] width 132 height 15
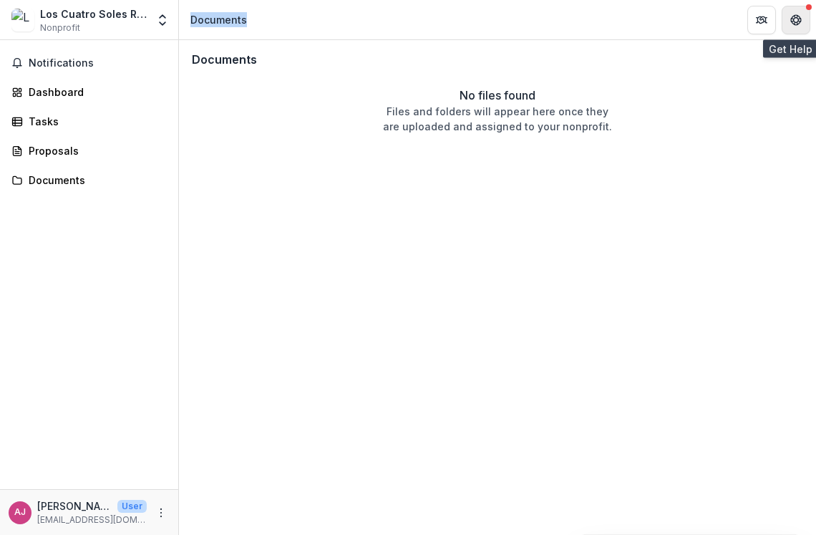
click at [805, 11] on button "Get Help" at bounding box center [796, 20] width 29 height 29
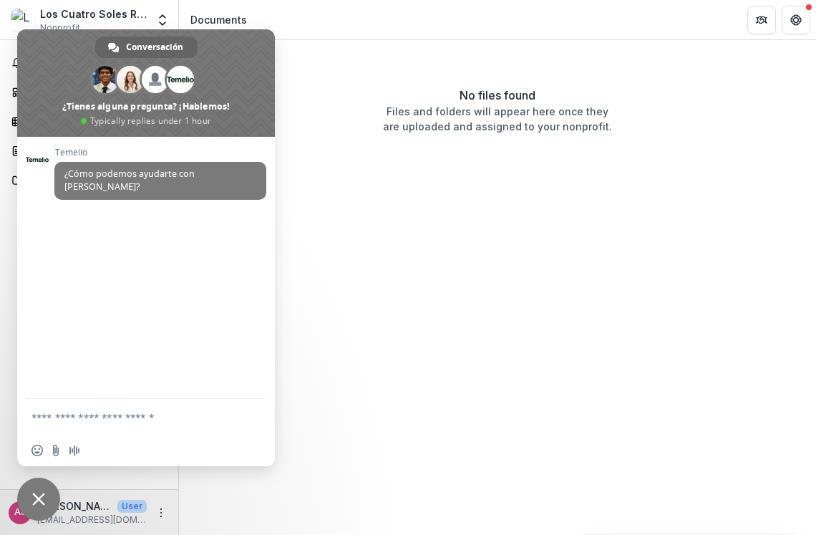
click at [385, 73] on div "Documents" at bounding box center [497, 60] width 634 height 37
click at [316, 95] on div "No files found Files and folders will appear here once they are uploaded and as…" at bounding box center [497, 110] width 617 height 47
click at [309, 31] on header "Documents" at bounding box center [497, 19] width 637 height 39
click at [312, 82] on div "No files found Files and folders will appear here once they are uploaded and as…" at bounding box center [497, 110] width 634 height 64
drag, startPoint x: 129, startPoint y: 274, endPoint x: 264, endPoint y: 296, distance: 137.0
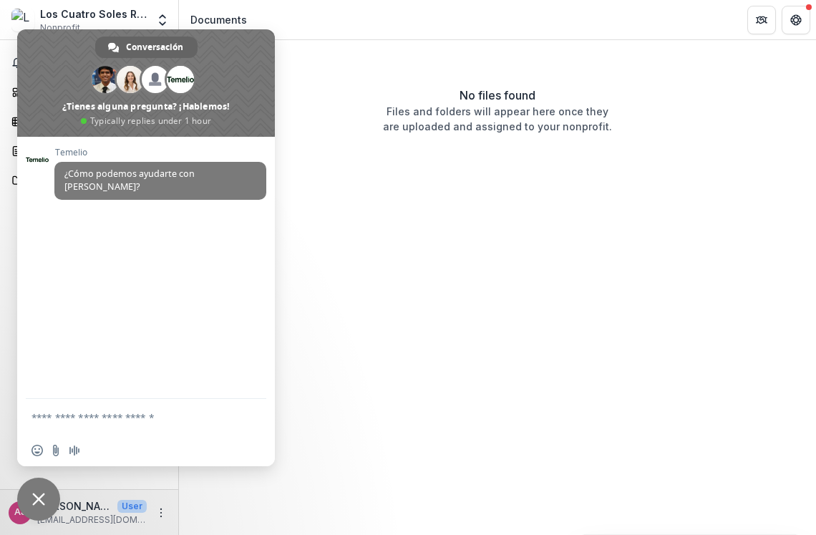
click at [264, 296] on div "Temelio ¿Cómo podemos ayudarte con [PERSON_NAME]?" at bounding box center [146, 268] width 258 height 262
drag, startPoint x: 245, startPoint y: 271, endPoint x: 305, endPoint y: 308, distance: 70.3
click at [305, 308] on body "Skip to content Los Cuatro Soles Restaurant INC Nonprofit Team Settings Setting…" at bounding box center [408, 267] width 816 height 535
drag, startPoint x: 251, startPoint y: 80, endPoint x: 297, endPoint y: 155, distance: 88.4
click at [297, 155] on body "Skip to content Los Cuatro Soles Restaurant INC Nonprofit Team Settings Setting…" at bounding box center [408, 267] width 816 height 535
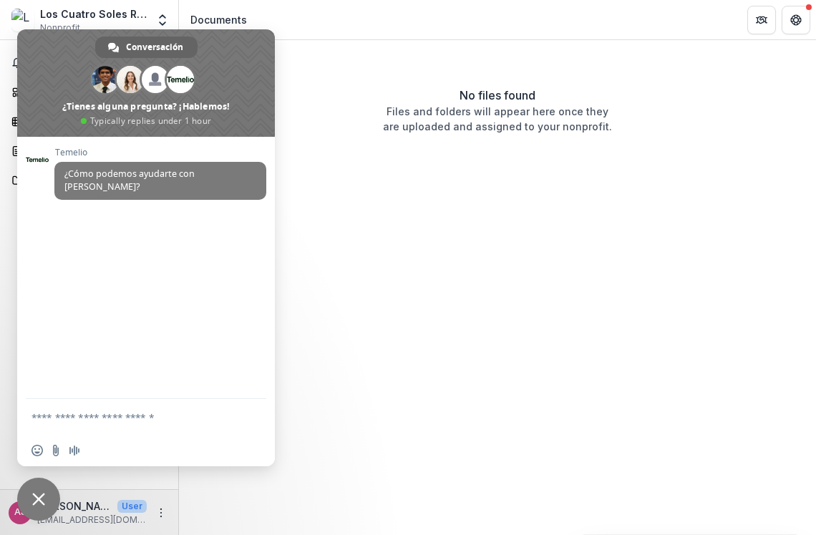
click at [49, 495] on span "Cerrar el chat" at bounding box center [38, 498] width 43 height 43
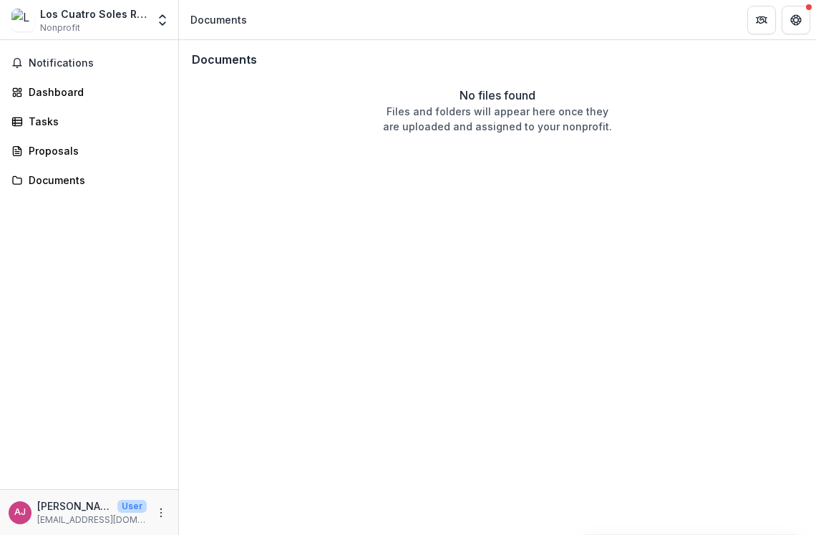
click at [144, 13] on div "Los Cuatro Soles Restaurant INC" at bounding box center [93, 13] width 107 height 15
click at [160, 16] on polyline "Open entity switcher" at bounding box center [163, 16] width 6 height 3
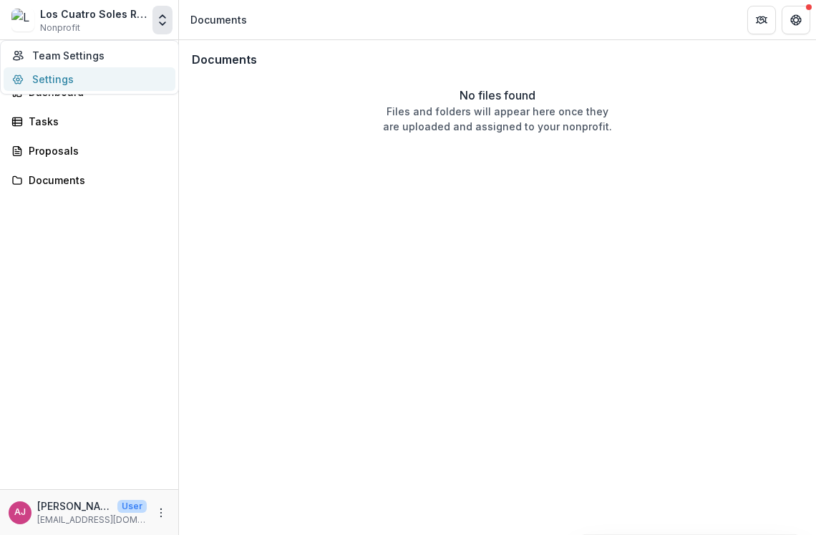
click at [63, 75] on link "Settings" at bounding box center [90, 79] width 172 height 24
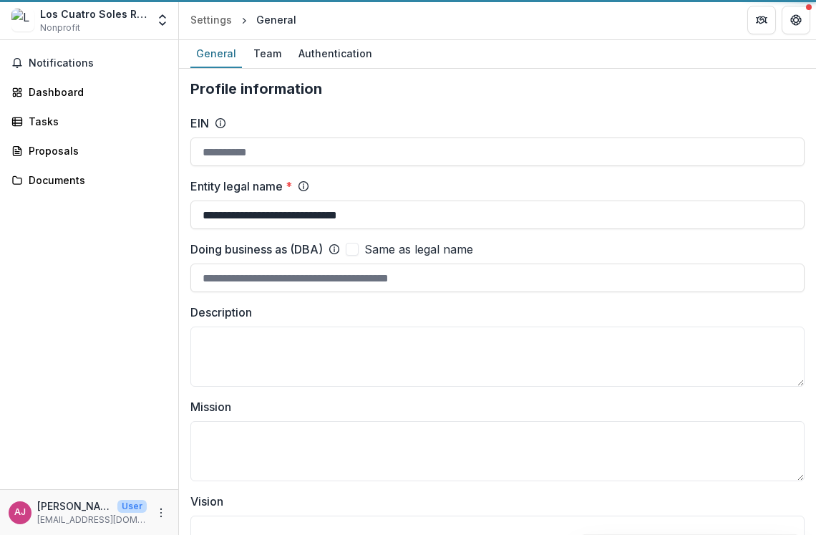
type input "**********"
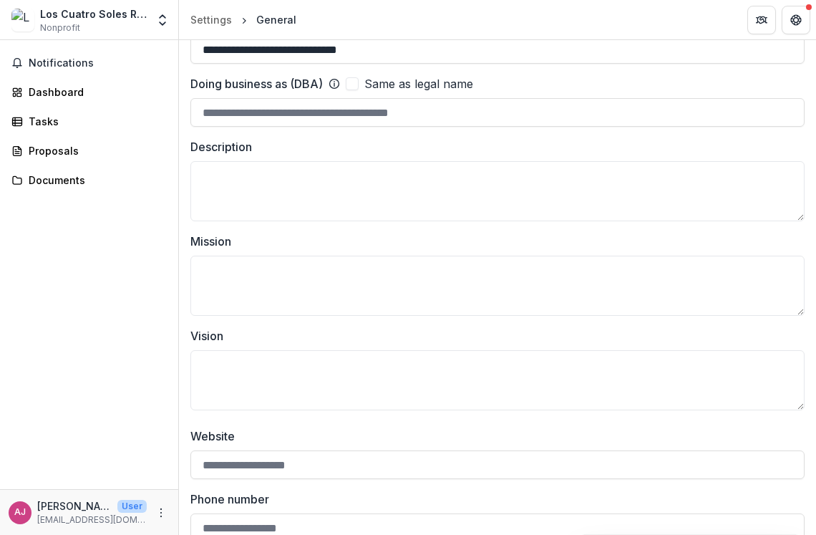
scroll to position [166, 0]
